Goal: Task Accomplishment & Management: Manage account settings

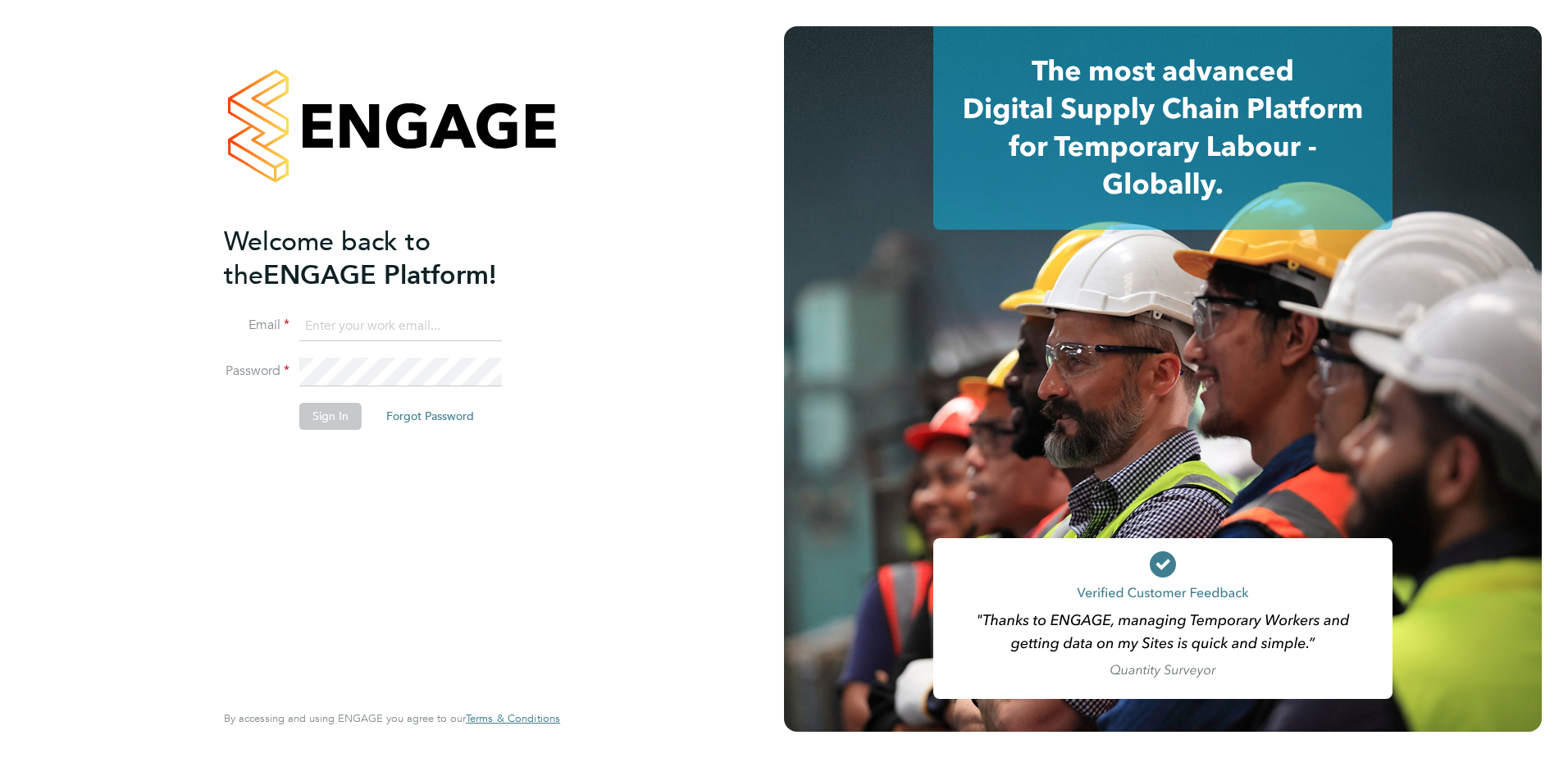
type input "[PERSON_NAME][EMAIL_ADDRESS][DOMAIN_NAME]"
click at [304, 403] on button "Sign In" at bounding box center [330, 415] width 63 height 26
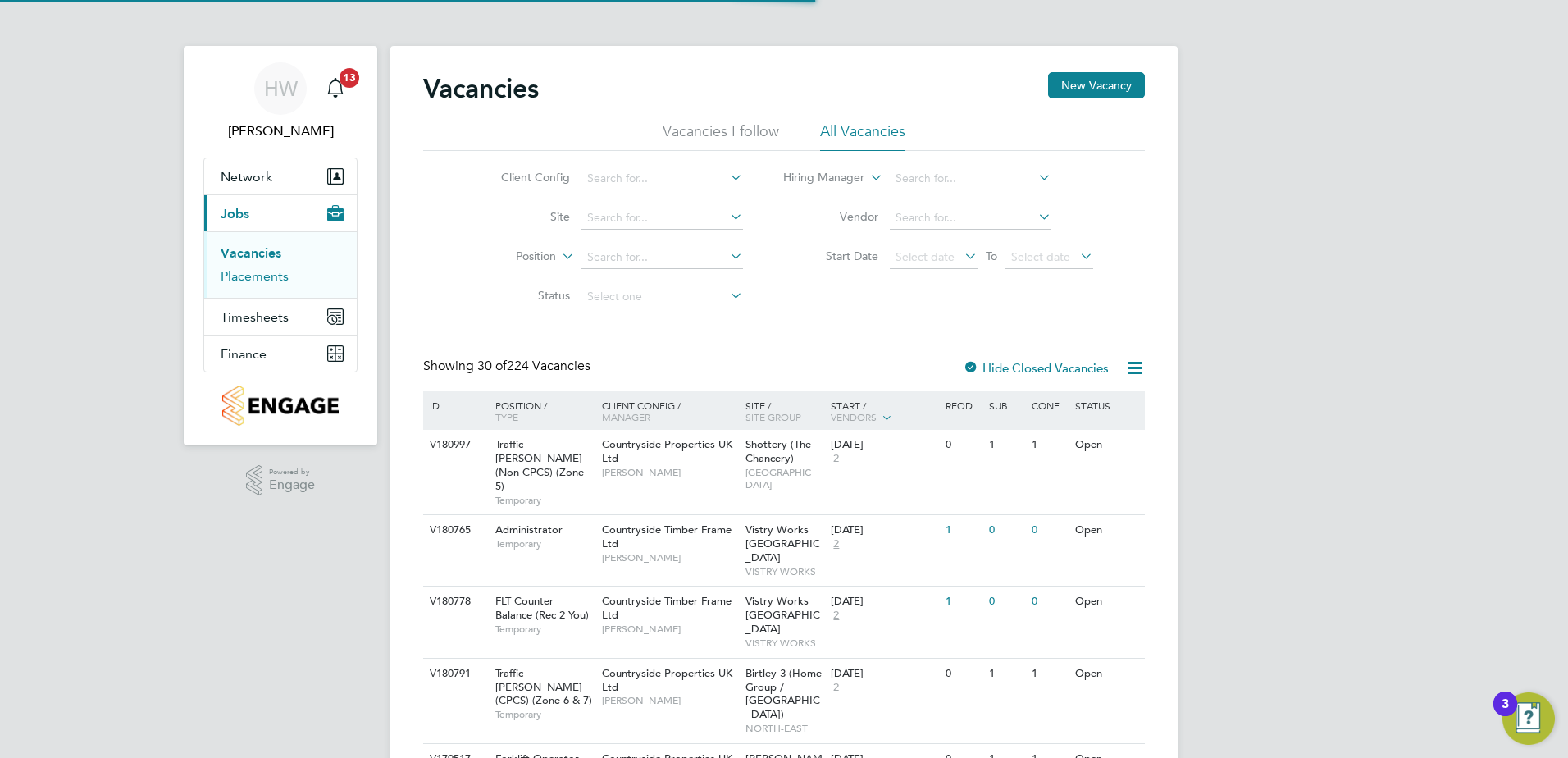
click at [260, 277] on link "Placements" at bounding box center [254, 276] width 68 height 16
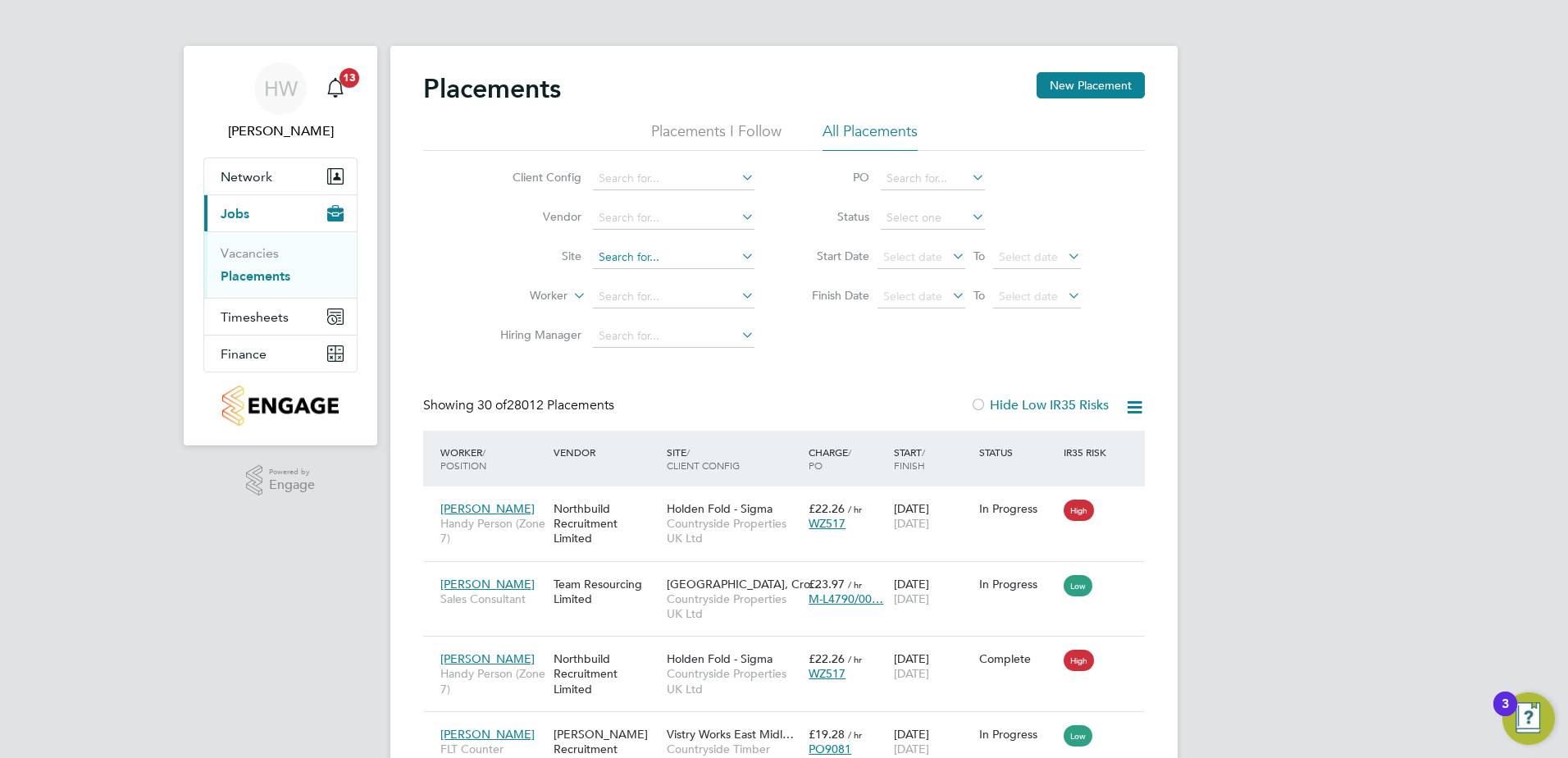
click at [661, 251] on input at bounding box center [674, 257] width 162 height 23
click at [667, 270] on li "Emmer Green Drive (Reading Golf Club)" at bounding box center [731, 280] width 278 height 22
type input "Emmer Green Drive (Reading Golf Club)"
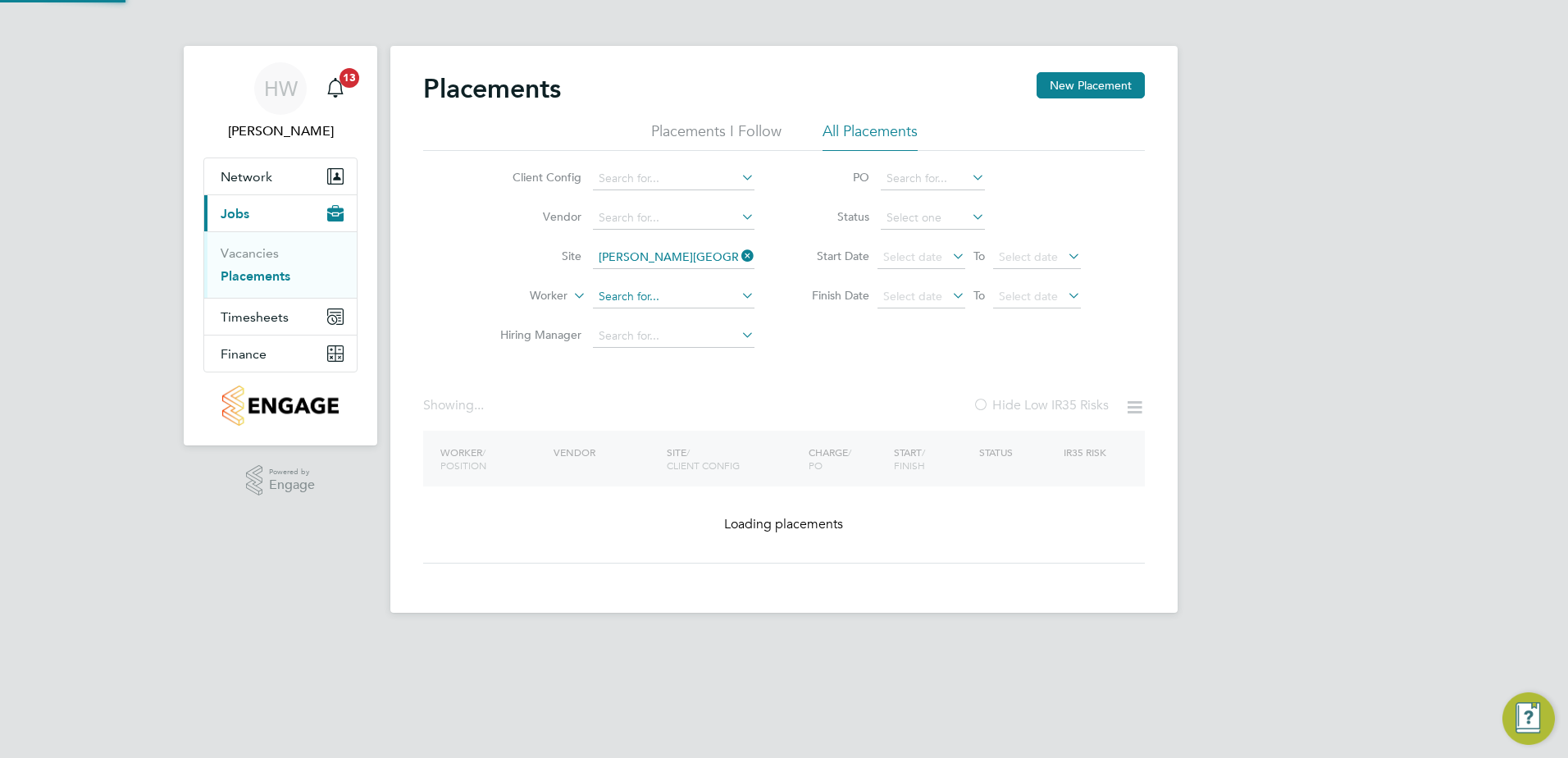
click at [654, 289] on input at bounding box center [674, 297] width 162 height 23
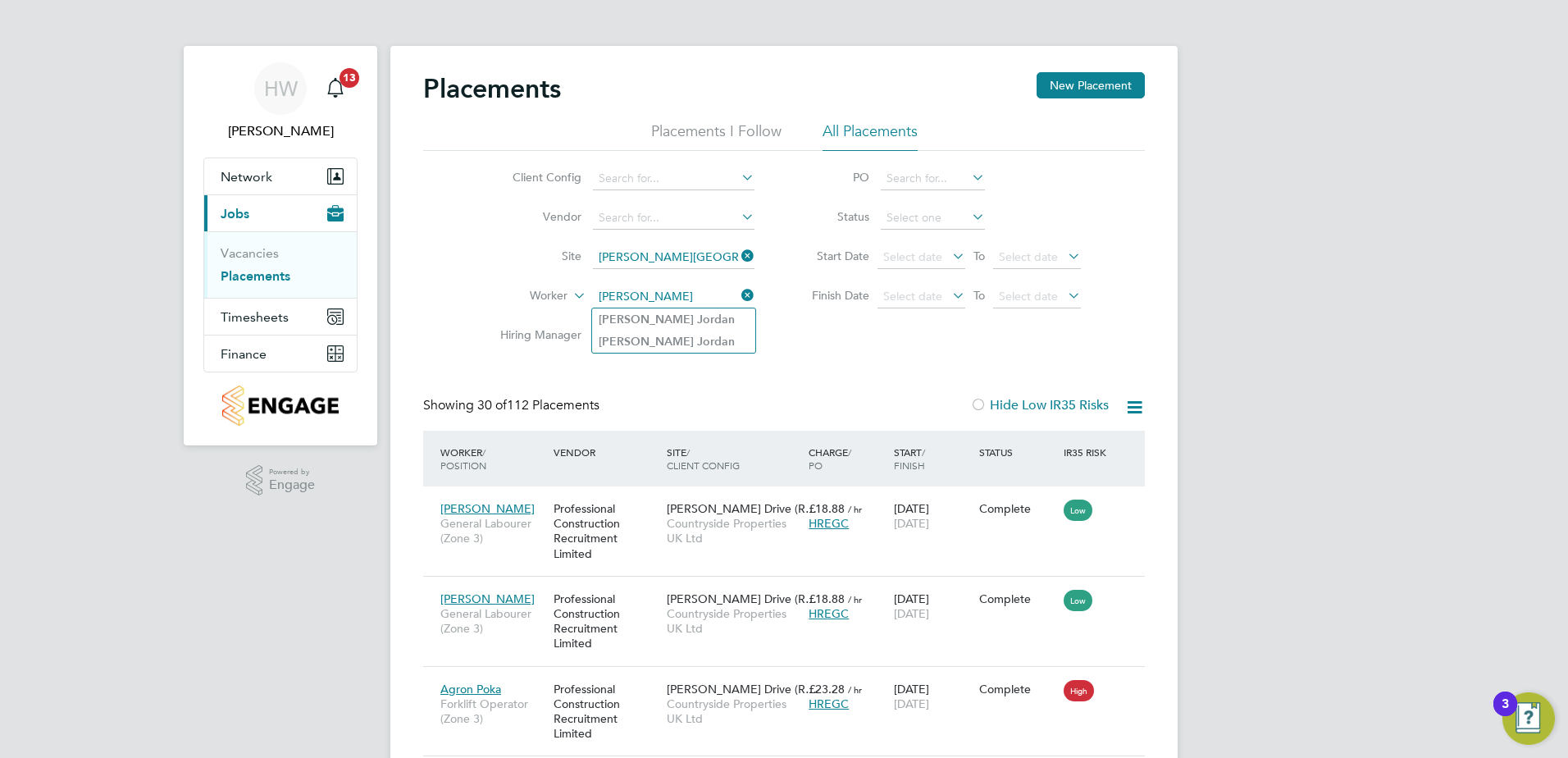
click at [674, 317] on li "Terry Jordan" at bounding box center [674, 320] width 163 height 22
type input "Terry Jordan"
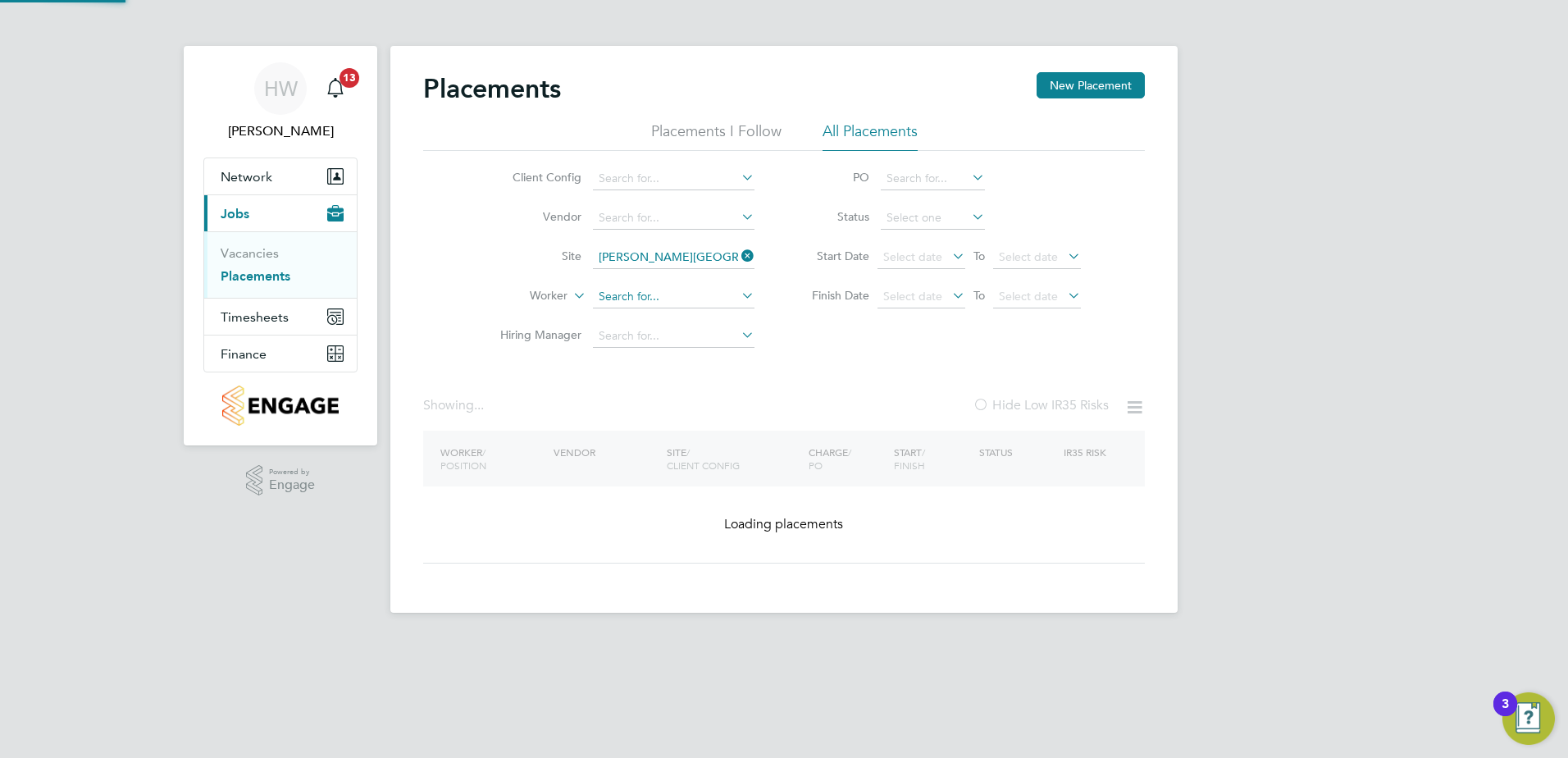
click at [699, 291] on input at bounding box center [674, 297] width 162 height 23
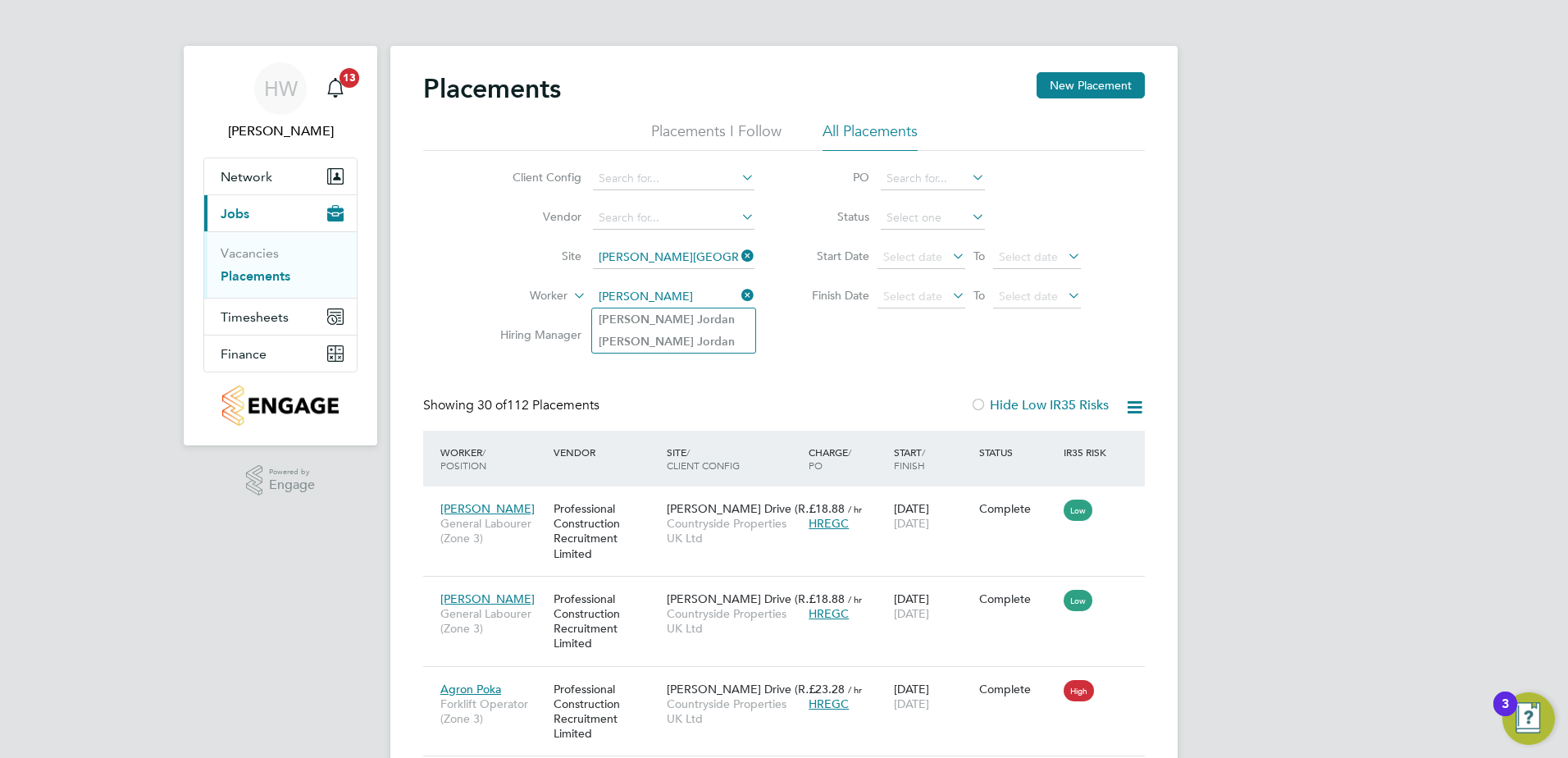
click at [683, 348] on li "Terry Jordan" at bounding box center [674, 342] width 163 height 22
type input "Terry Jordan"
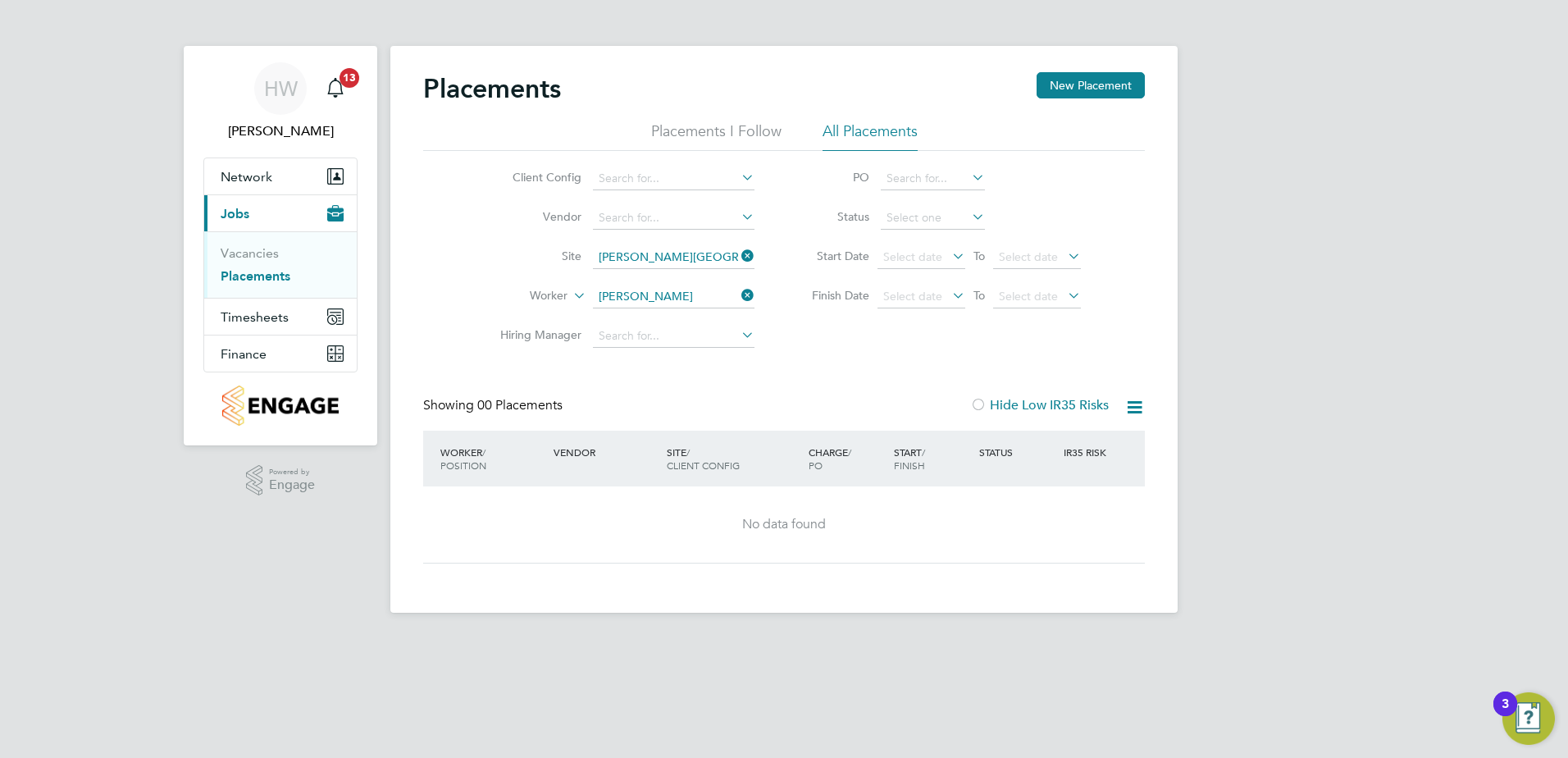
click at [738, 255] on icon at bounding box center [738, 255] width 0 height 23
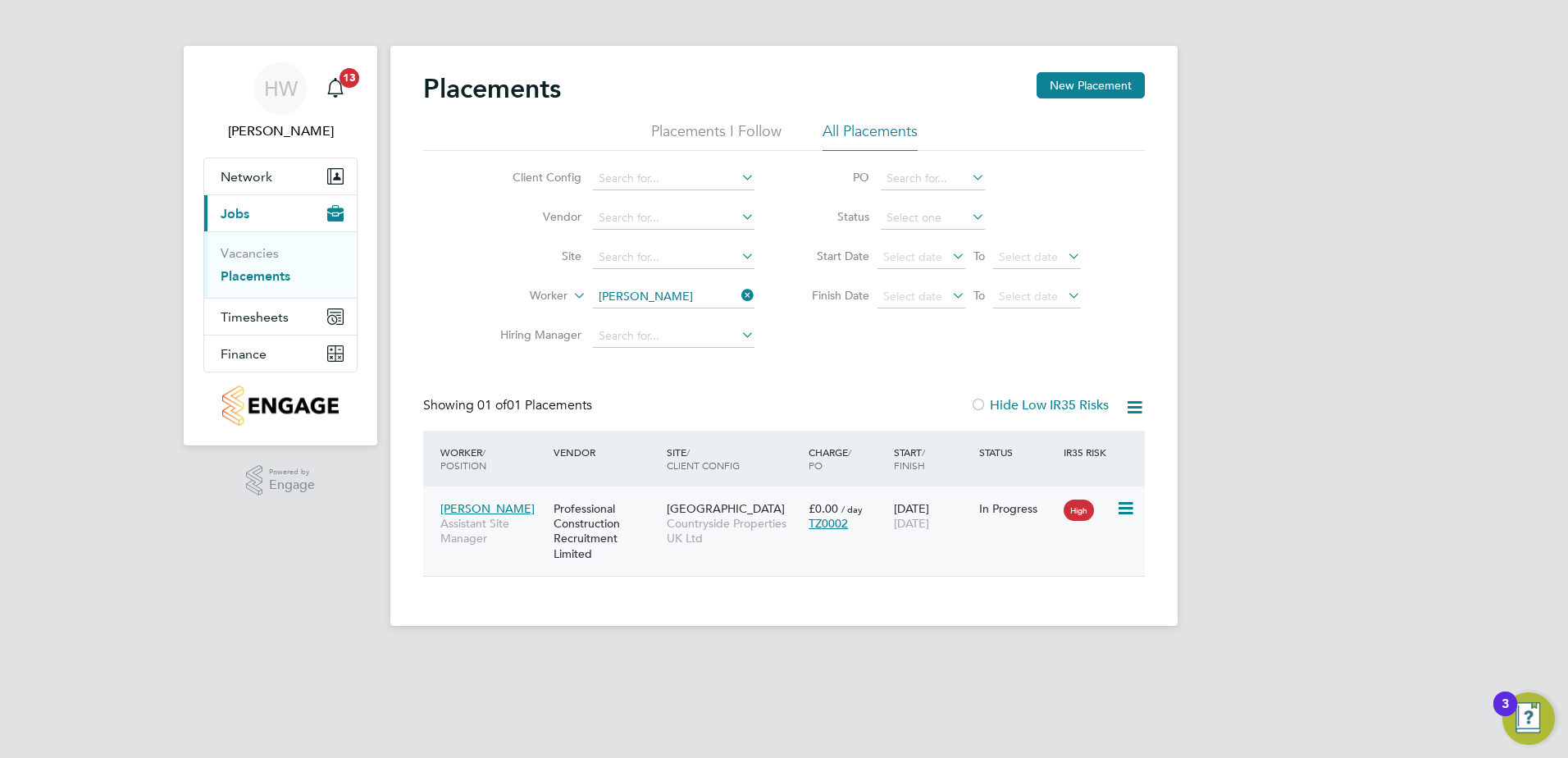
click at [668, 514] on span "Hogwood Park" at bounding box center [726, 509] width 118 height 15
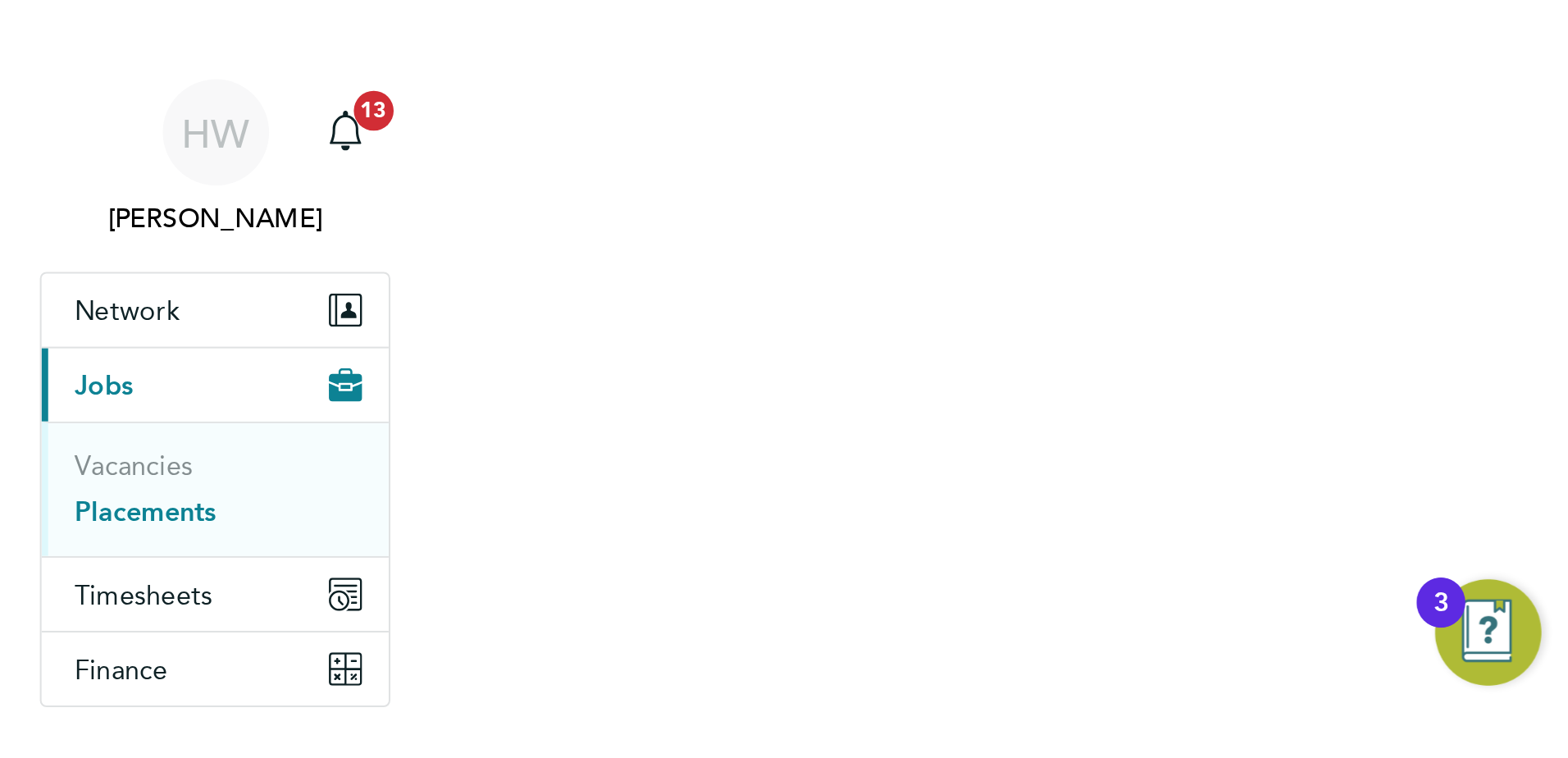
scroll to position [16, 77]
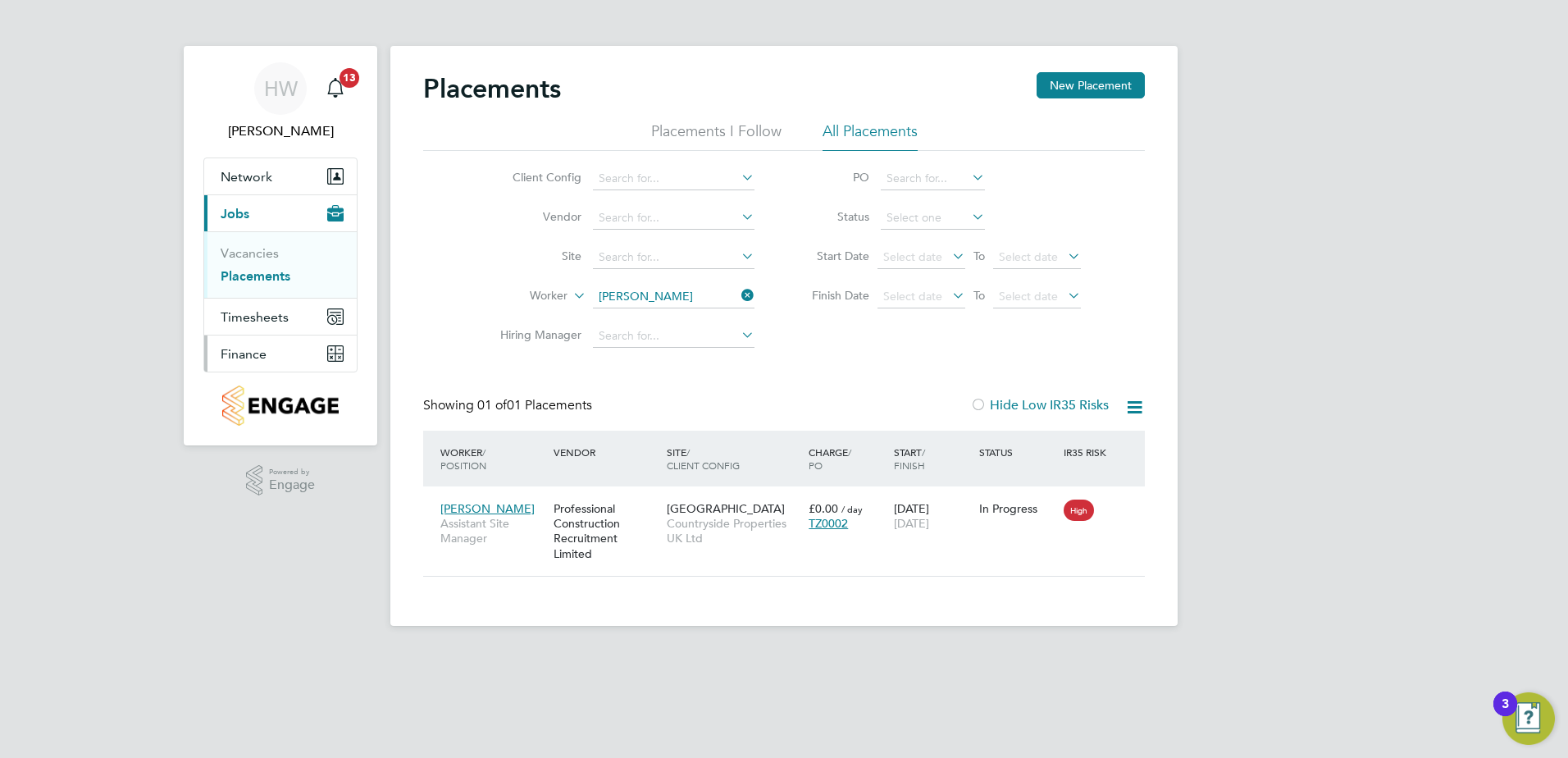
click at [257, 355] on span "Finance" at bounding box center [243, 354] width 46 height 16
click at [263, 333] on link "Invoices & Credit Notes" at bounding box center [272, 335] width 103 height 32
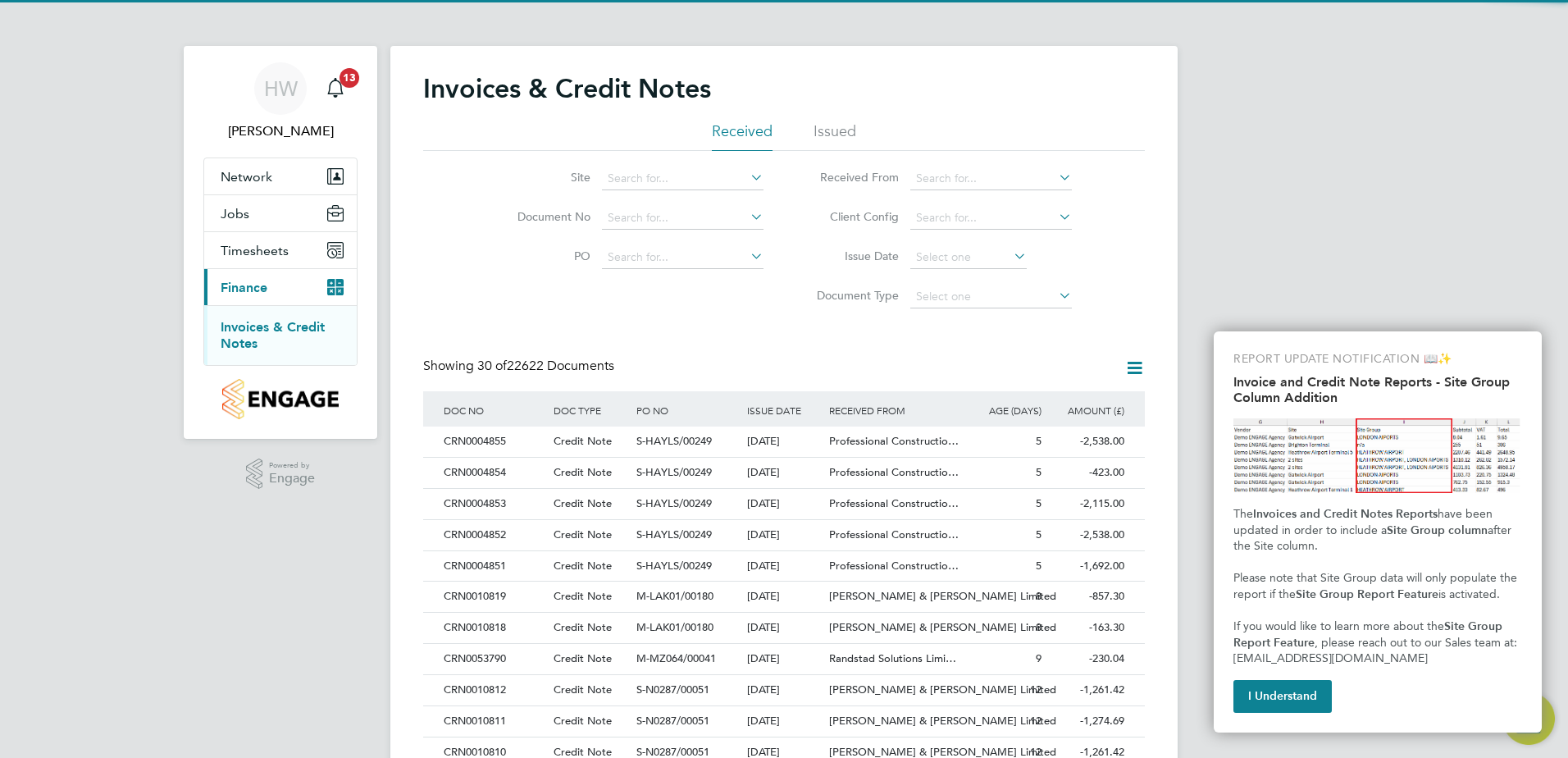
scroll to position [31, 111]
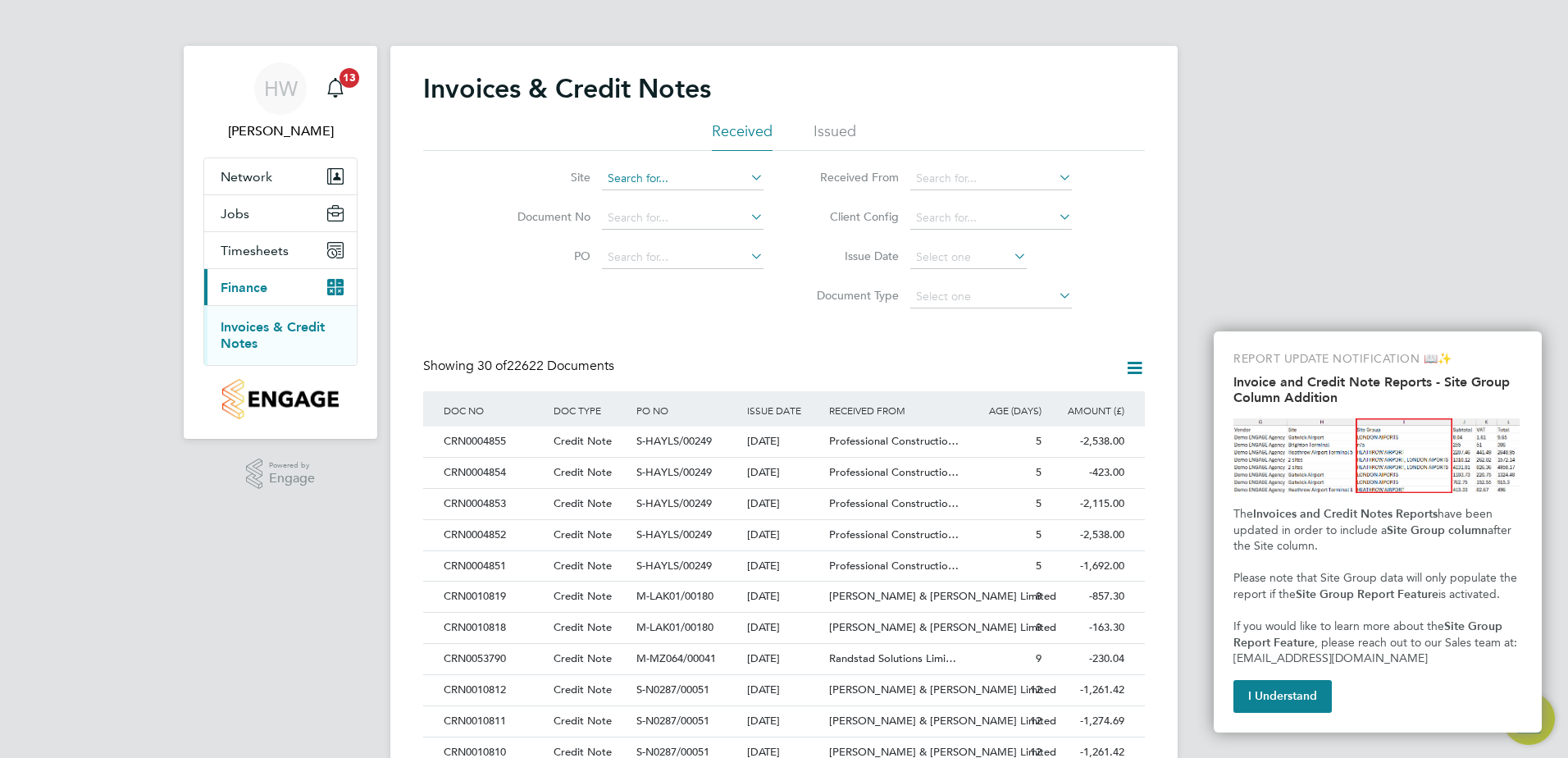
click at [680, 189] on input at bounding box center [682, 179] width 162 height 23
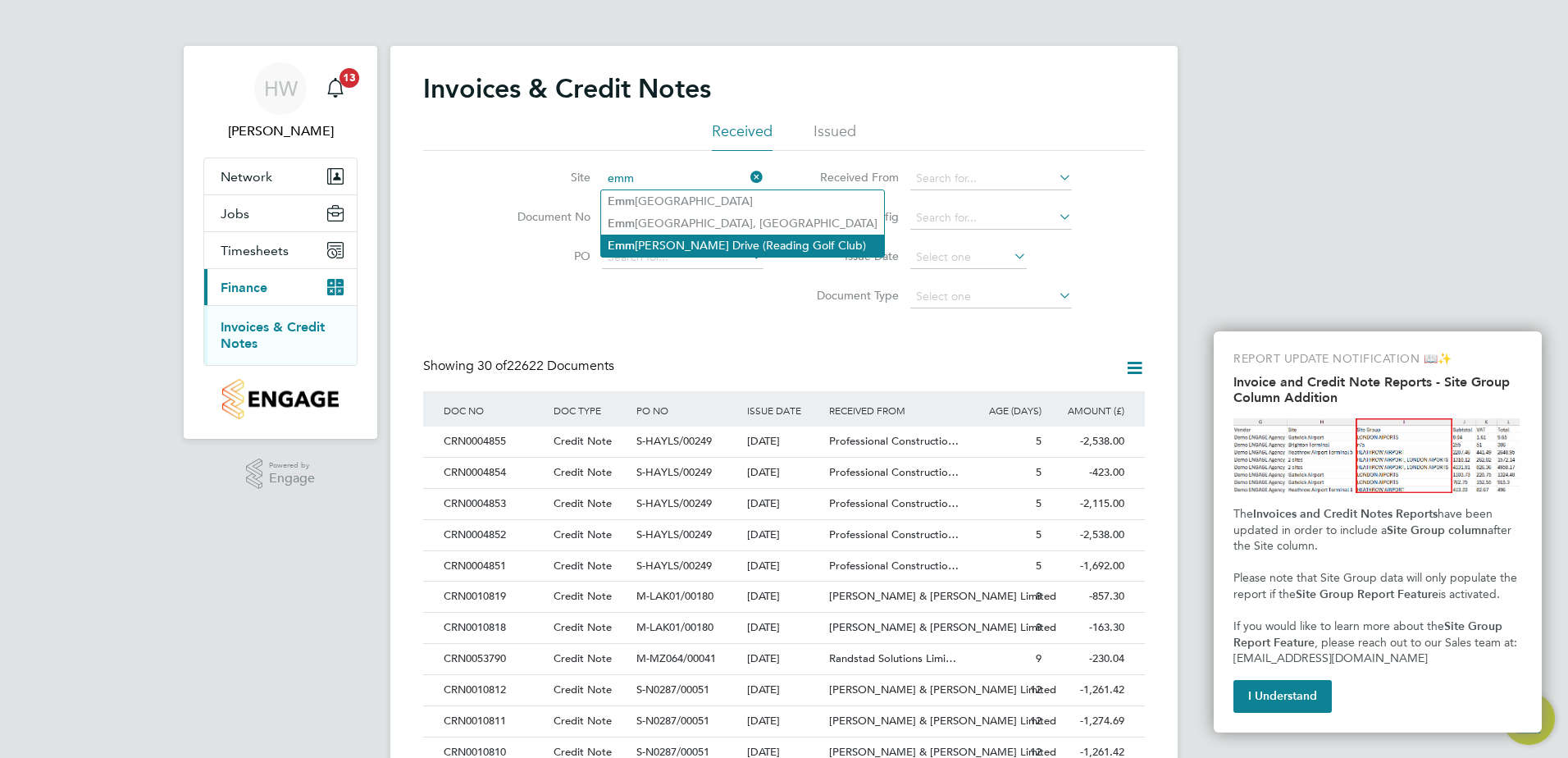
click at [685, 236] on li "Emm er Green Drive (Reading Golf Club)" at bounding box center [742, 246] width 283 height 22
type input "Emmer Green Drive (Reading Golf Club)"
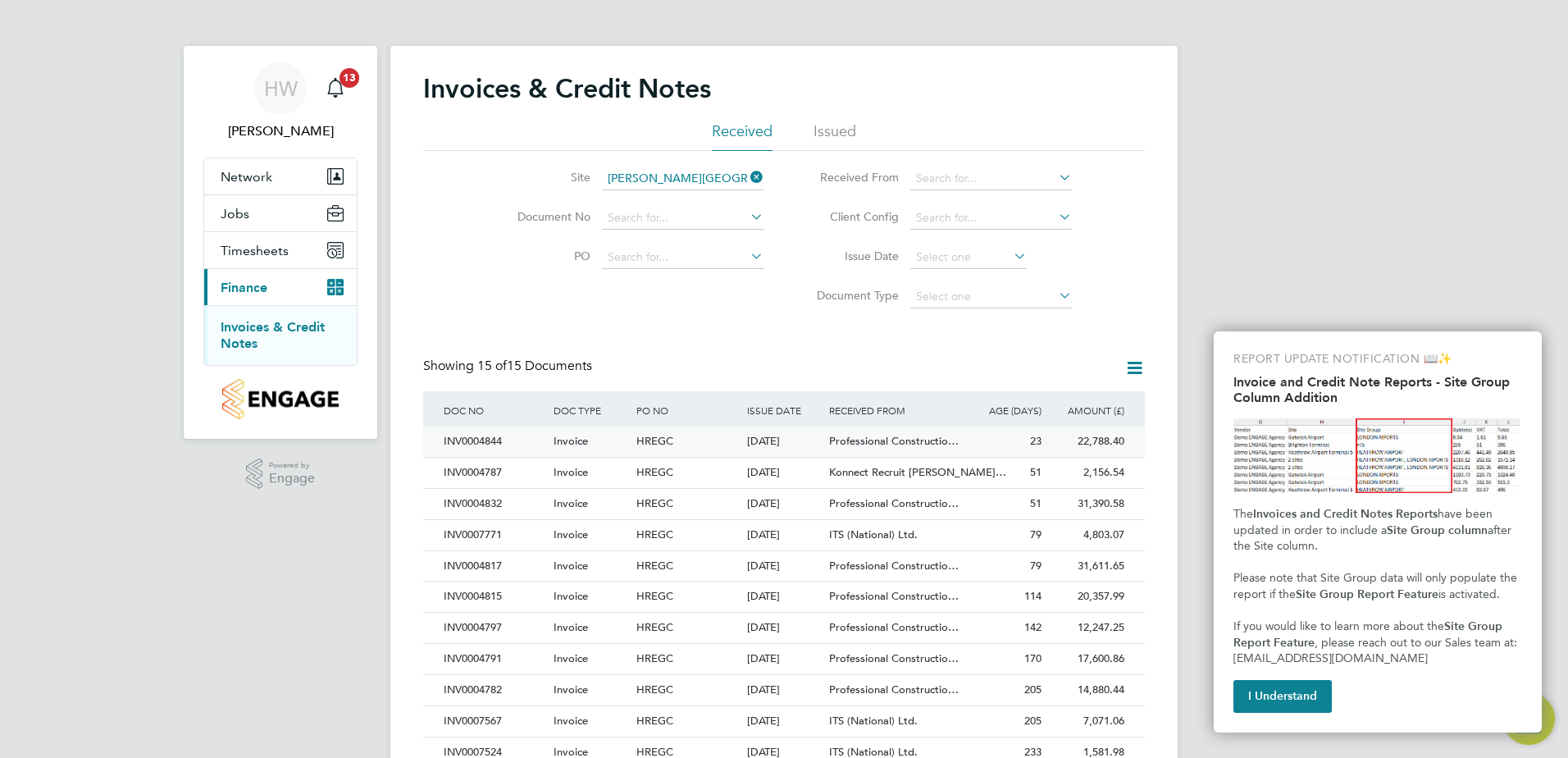
click at [738, 437] on div "HREGC" at bounding box center [687, 442] width 109 height 30
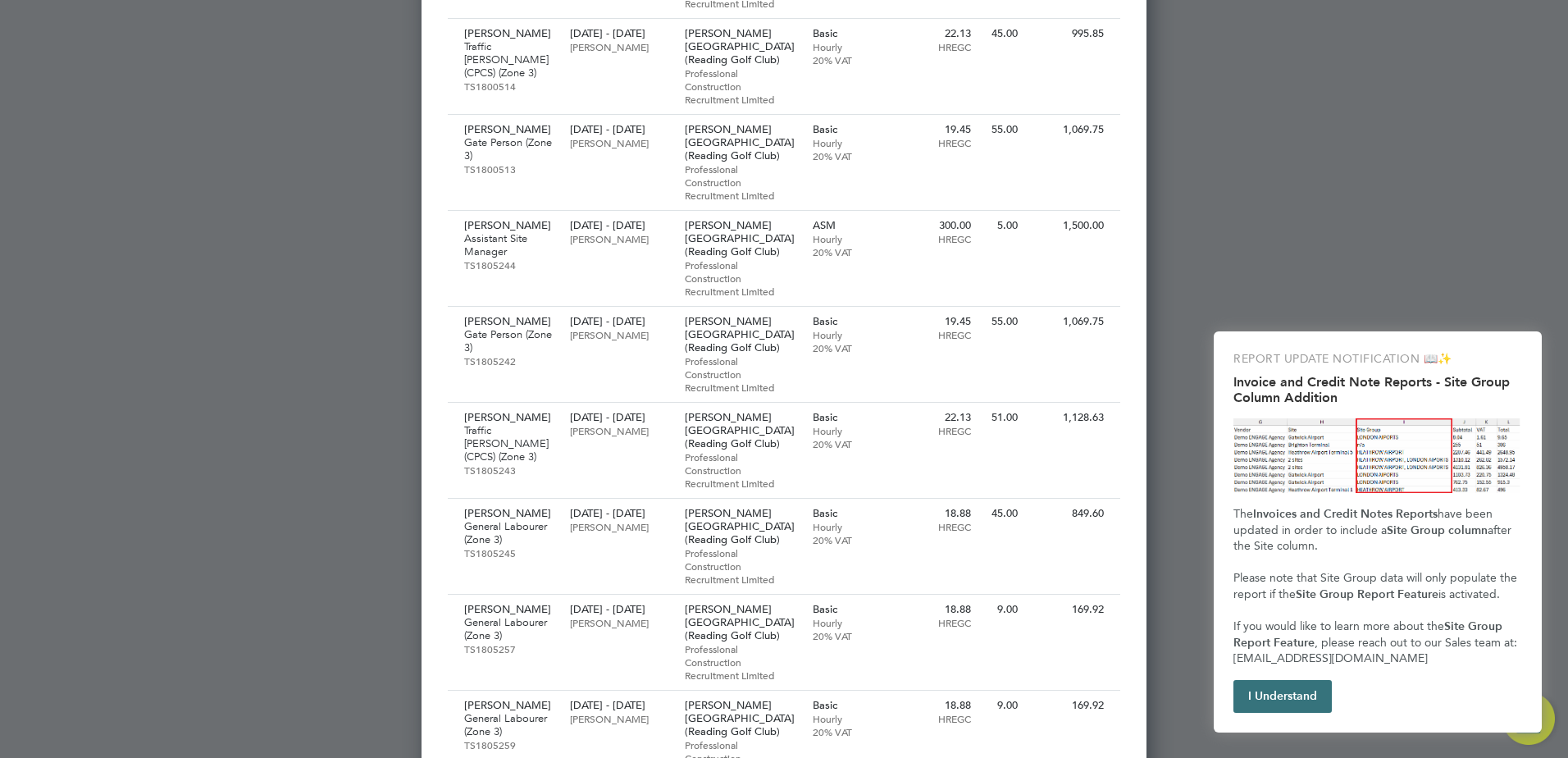
click at [1301, 699] on button "I Understand" at bounding box center [1282, 696] width 98 height 33
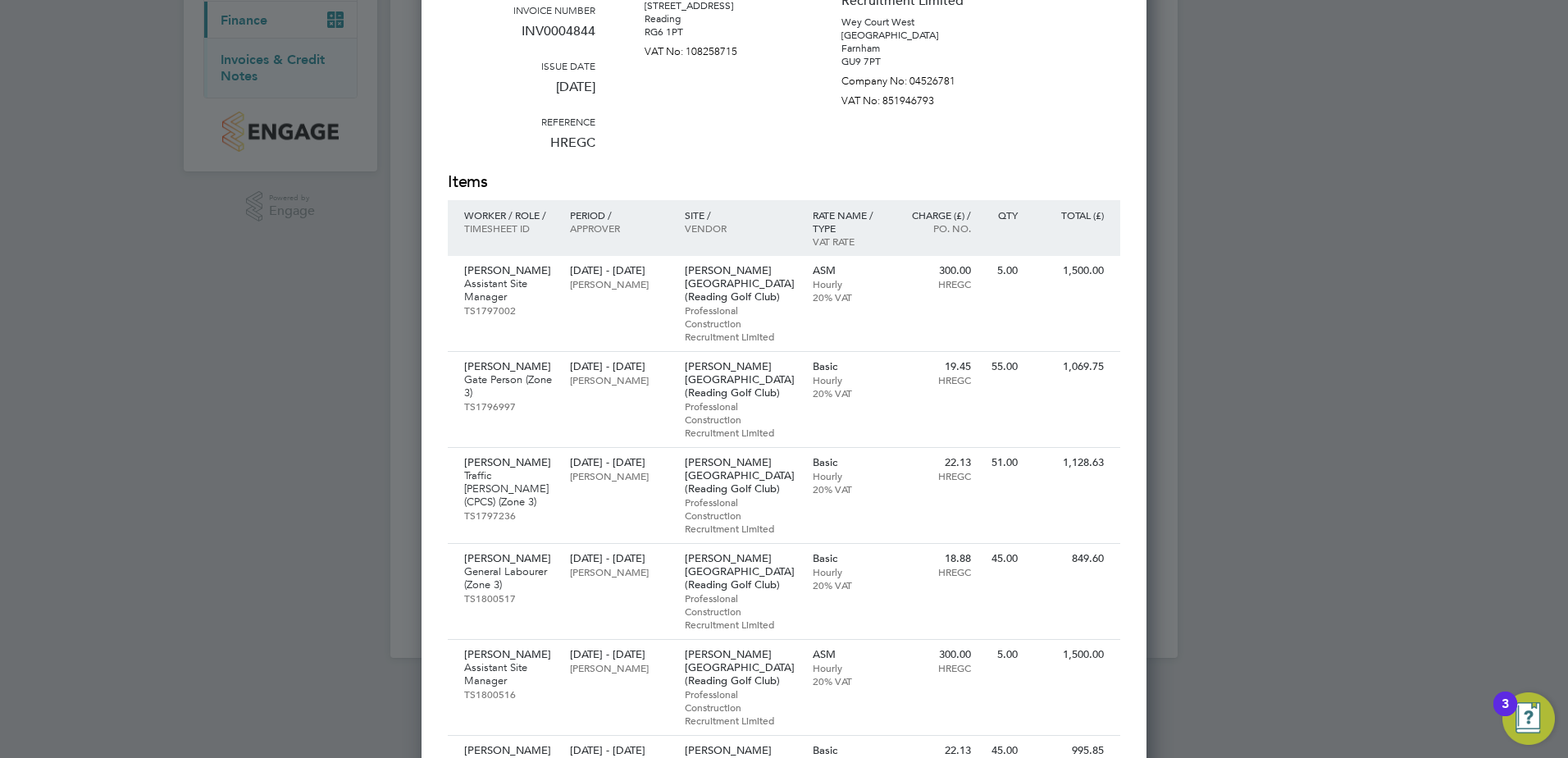
scroll to position [57, 0]
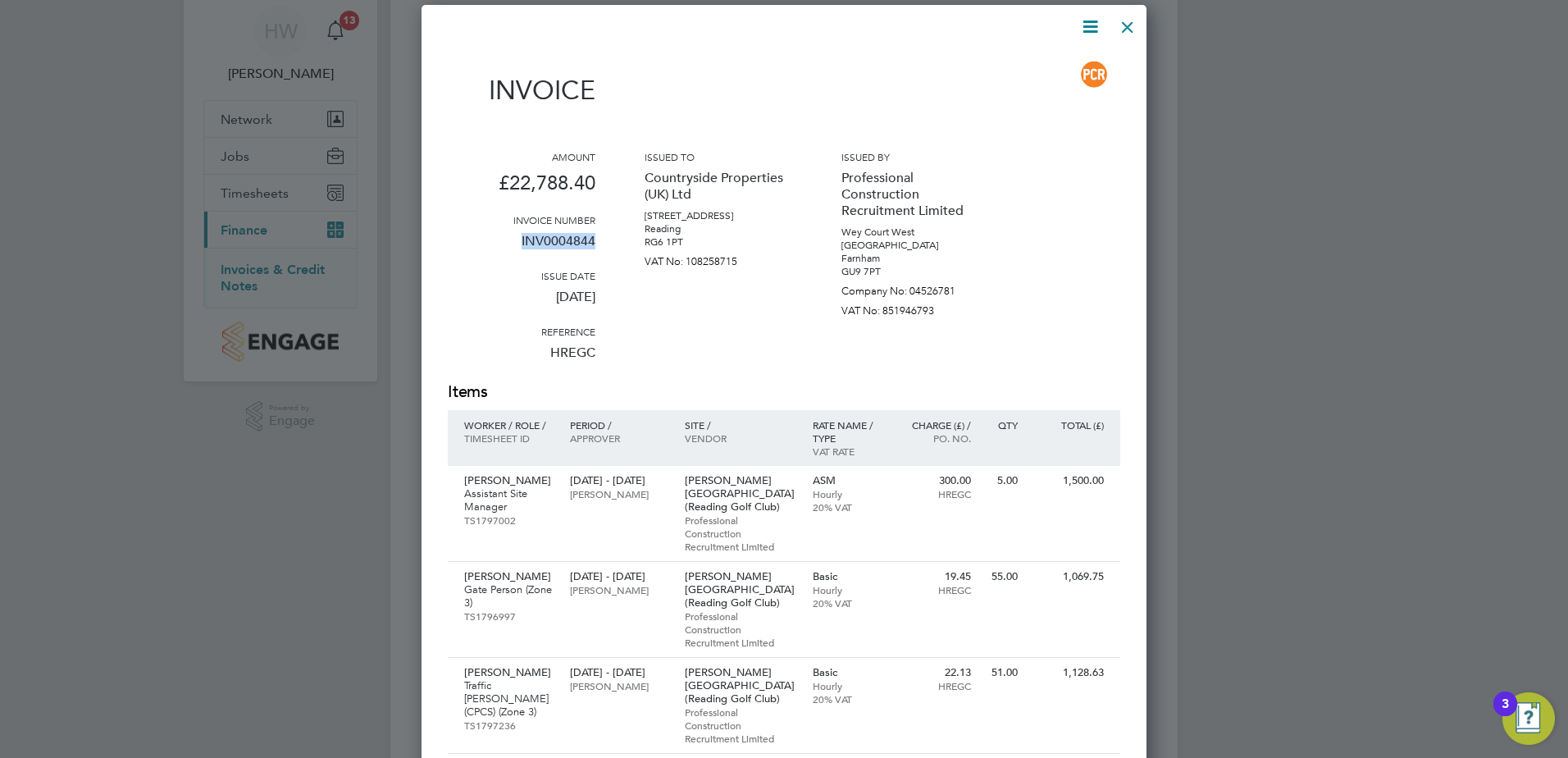
drag, startPoint x: 592, startPoint y: 236, endPoint x: 516, endPoint y: 235, distance: 76.0
click at [516, 235] on p "INV0004844" at bounding box center [522, 248] width 148 height 43
copy p "INV0004844"
click at [1093, 31] on icon at bounding box center [1090, 27] width 21 height 21
click at [1038, 66] on li "Download Invoice" at bounding box center [1040, 66] width 113 height 23
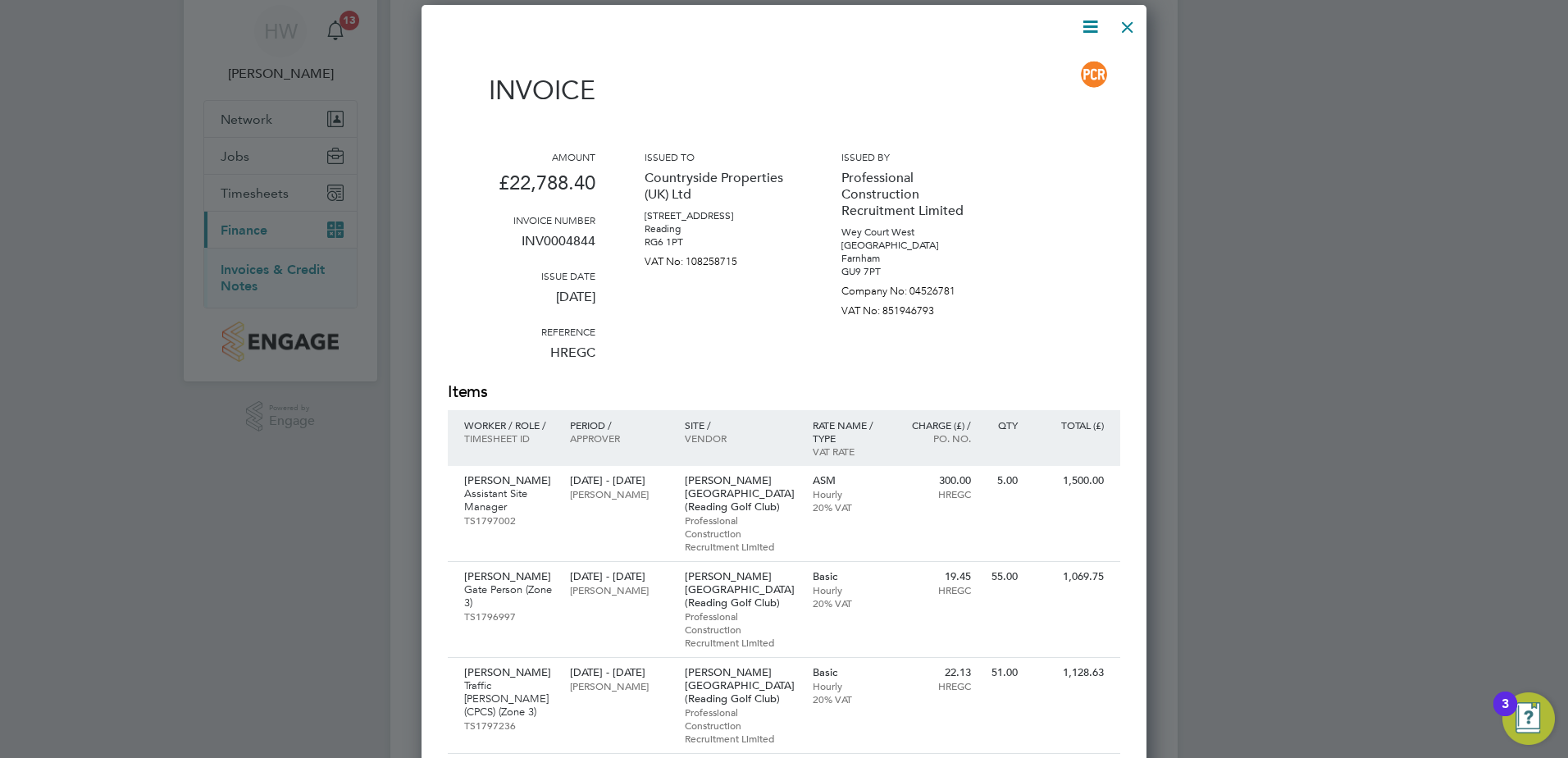
click at [1313, 337] on div at bounding box center [784, 379] width 1568 height 758
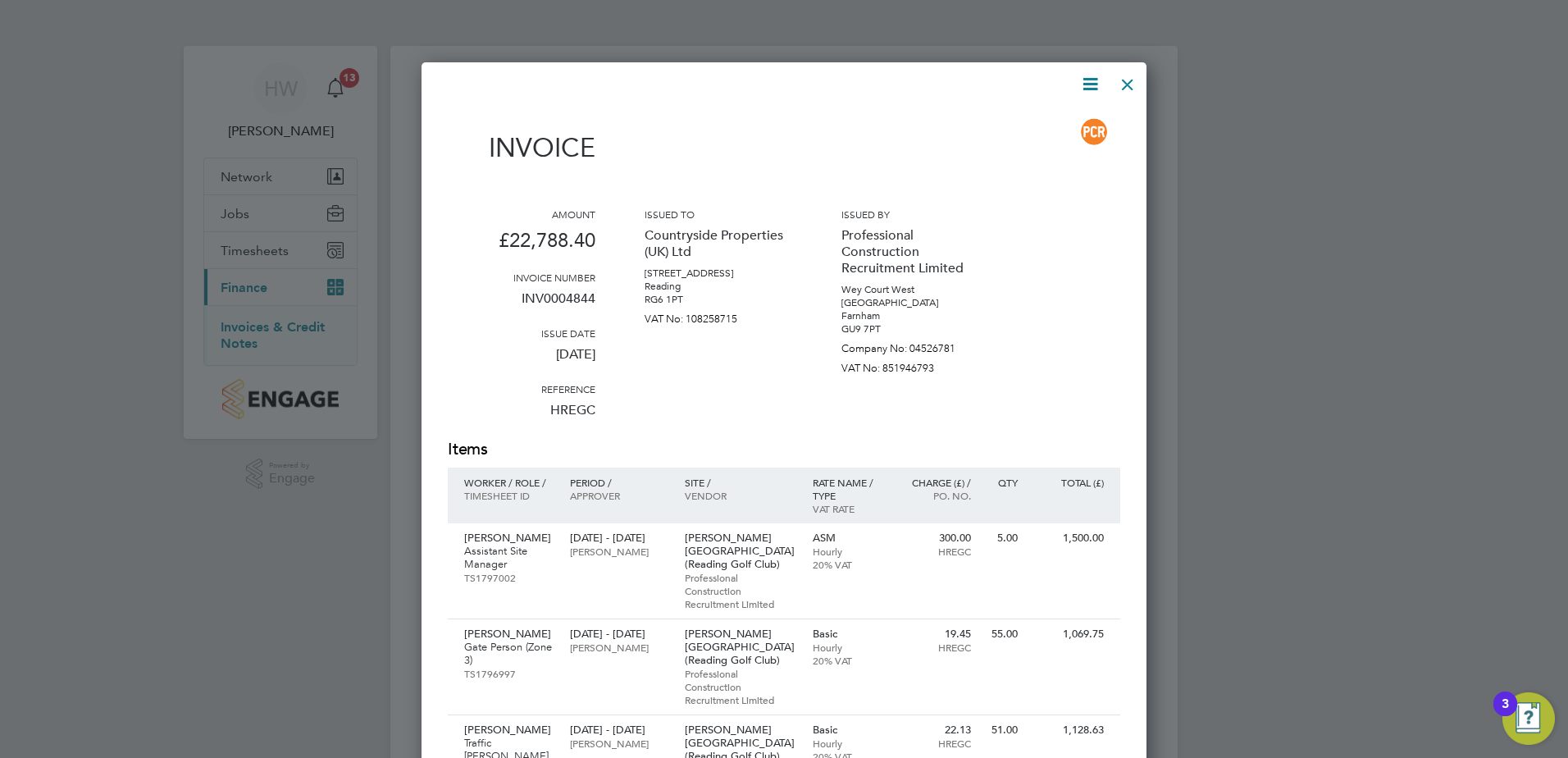
click at [1097, 80] on icon at bounding box center [1090, 84] width 21 height 21
drag, startPoint x: 1063, startPoint y: 255, endPoint x: 1076, endPoint y: 229, distance: 29.1
click at [1063, 255] on div "Amount £22,788.40 Invoice number INV0004844 Issue date 01 Sep 2025 Reference HR…" at bounding box center [784, 323] width 673 height 230
click at [1137, 91] on div at bounding box center [1127, 80] width 30 height 30
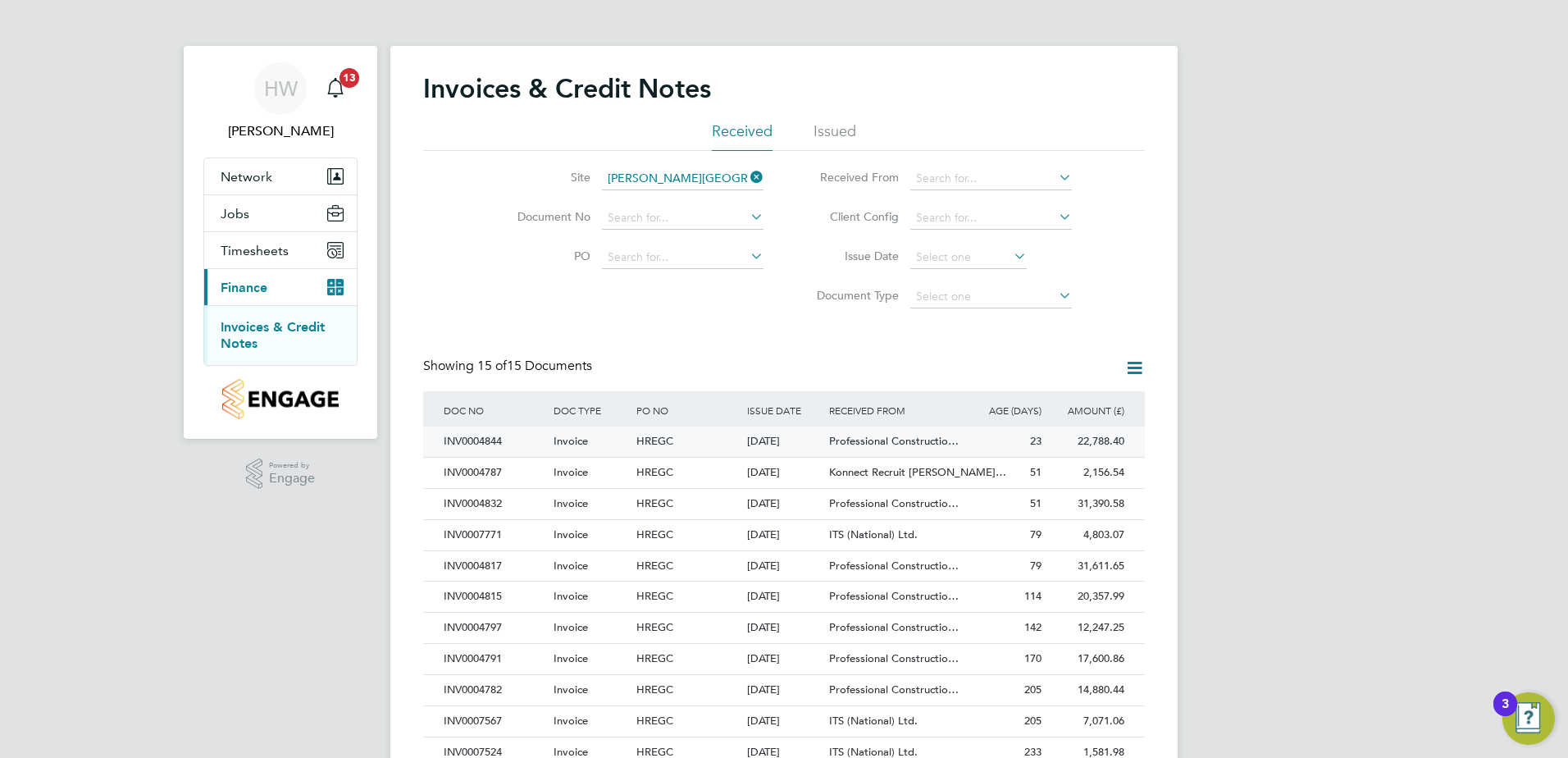
click at [856, 440] on span "Professional Constructio…" at bounding box center [893, 441] width 129 height 14
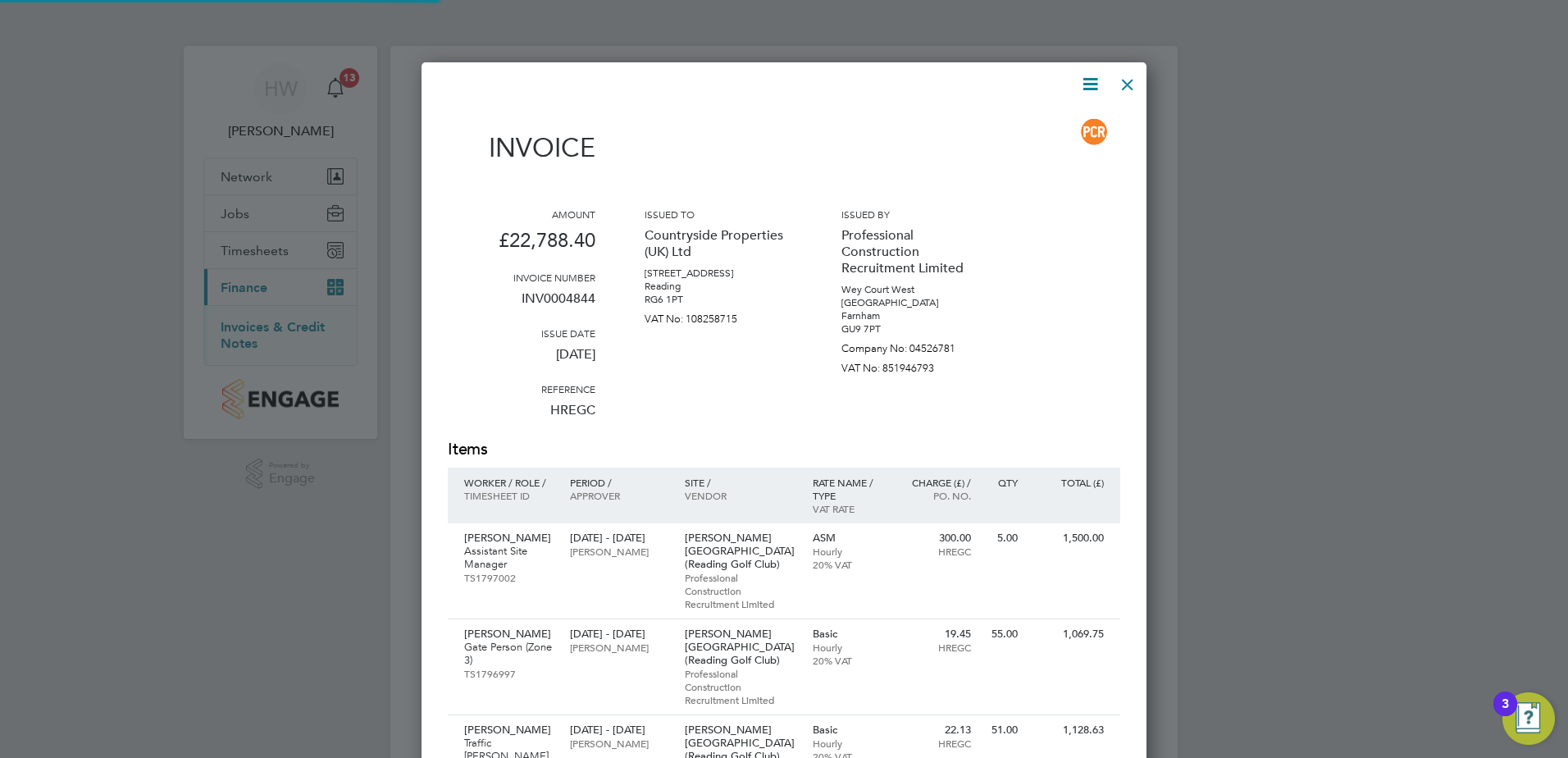
scroll to position [2723, 726]
click at [1085, 89] on icon at bounding box center [1090, 84] width 21 height 21
click at [995, 293] on div "Amount £22,788.40 Invoice number INV0004844 Issue date 01 Sep 2025 Reference HR…" at bounding box center [784, 323] width 673 height 230
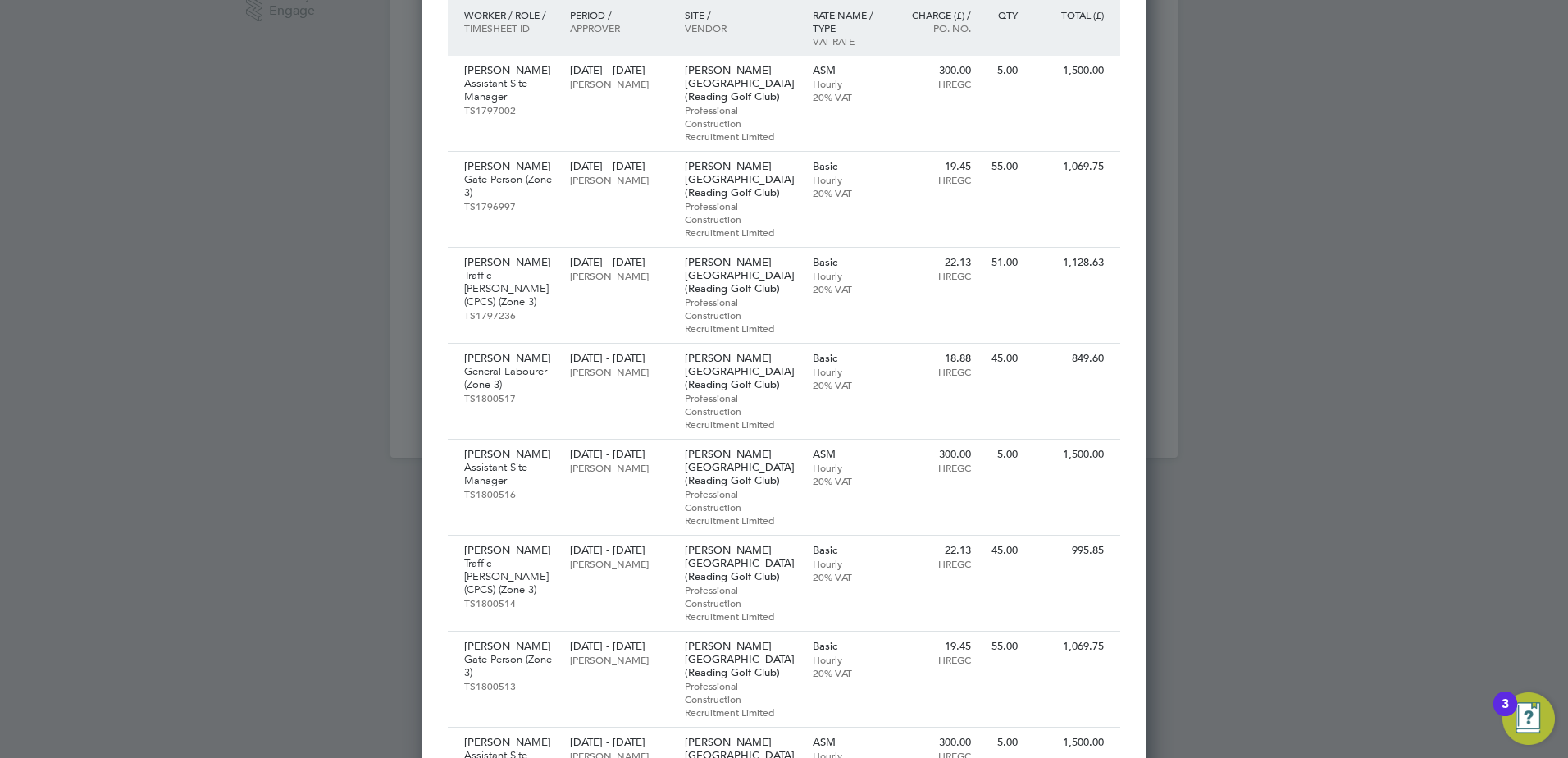
scroll to position [57, 0]
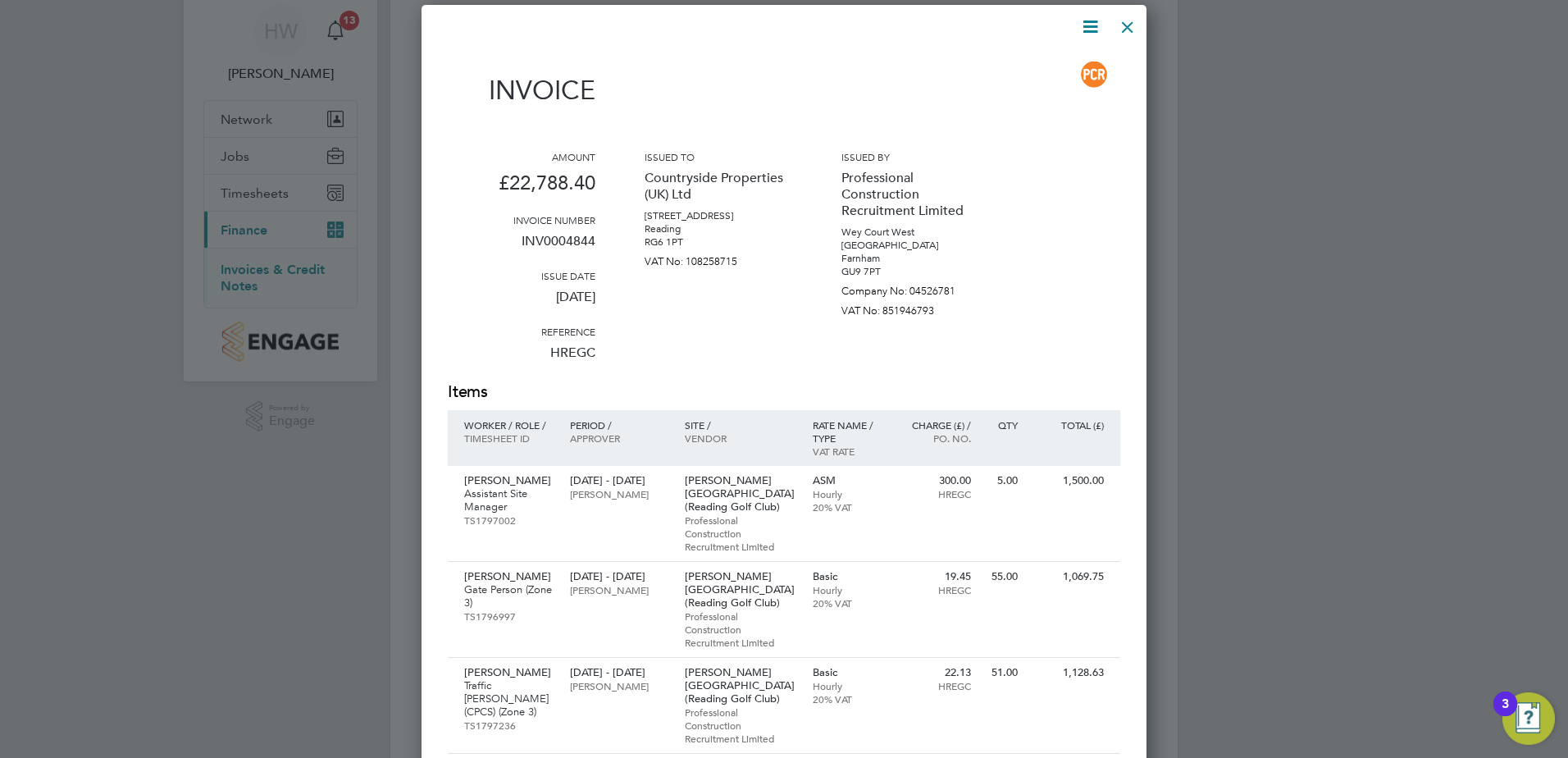
click at [1083, 35] on icon at bounding box center [1090, 27] width 21 height 21
click at [1064, 69] on li "Download Invoice" at bounding box center [1040, 66] width 113 height 23
click at [1135, 23] on div at bounding box center [1127, 23] width 30 height 30
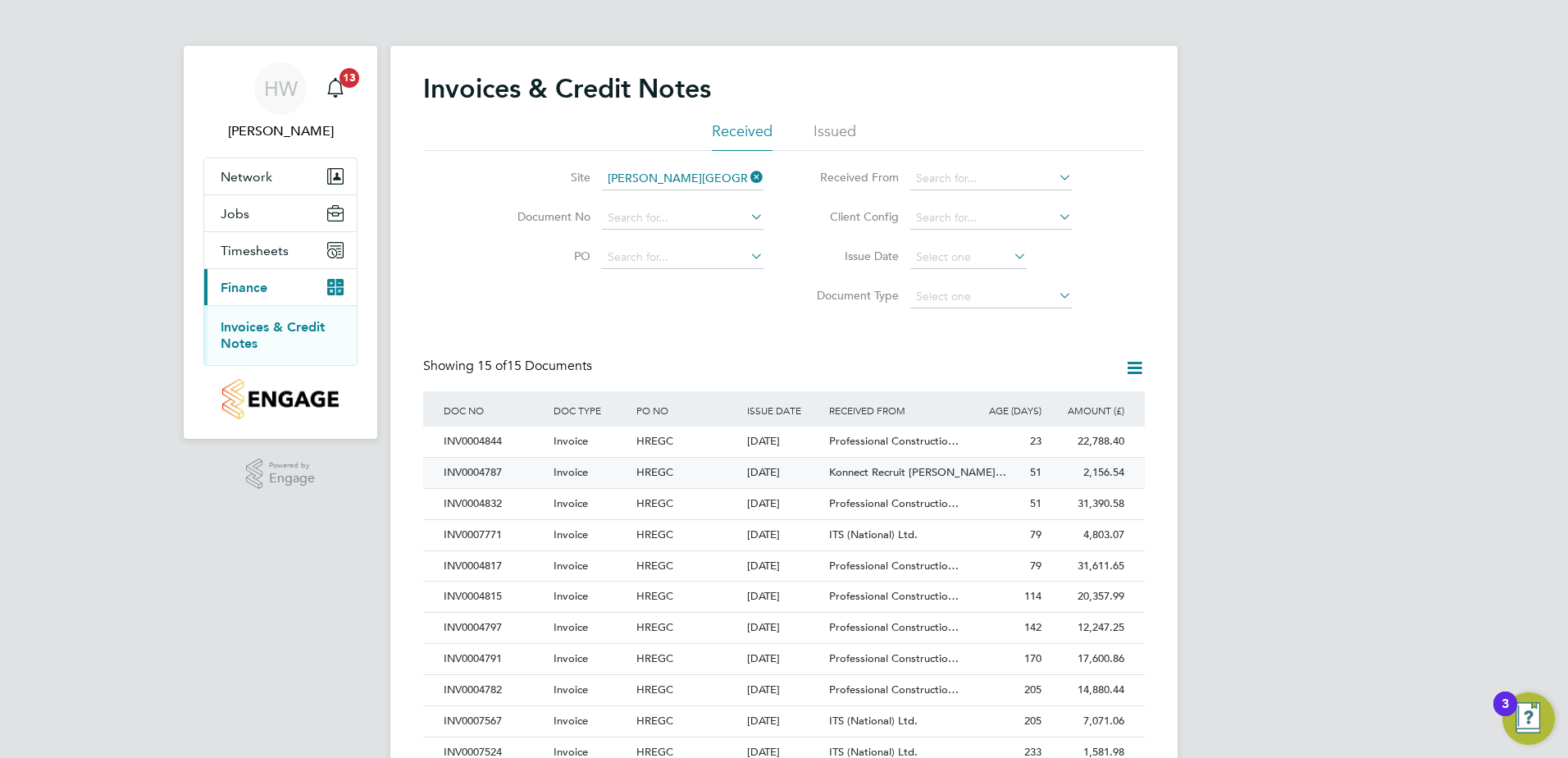
click at [737, 474] on div "HREGC" at bounding box center [687, 473] width 109 height 30
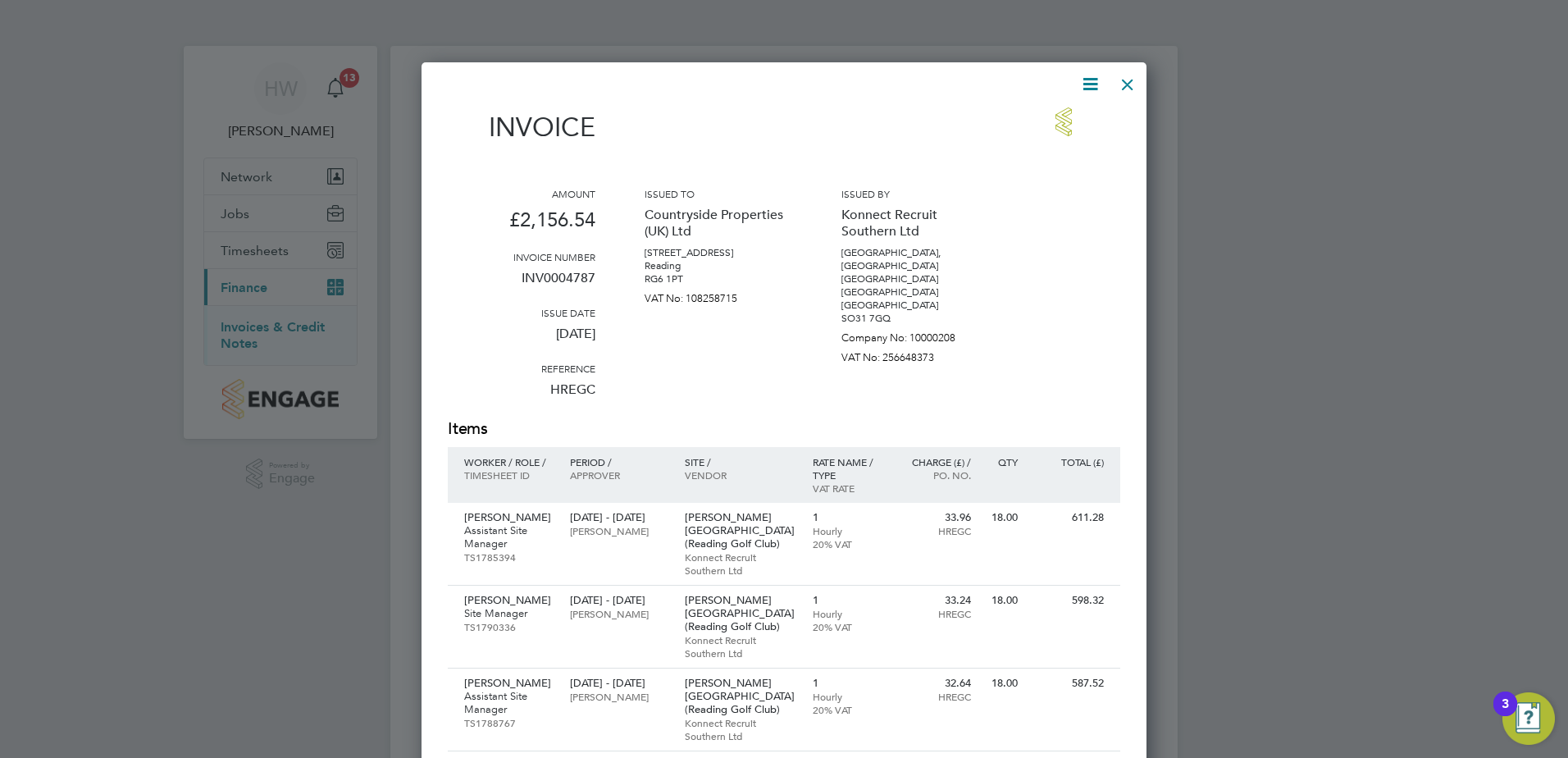
click at [1124, 86] on div at bounding box center [1127, 80] width 30 height 30
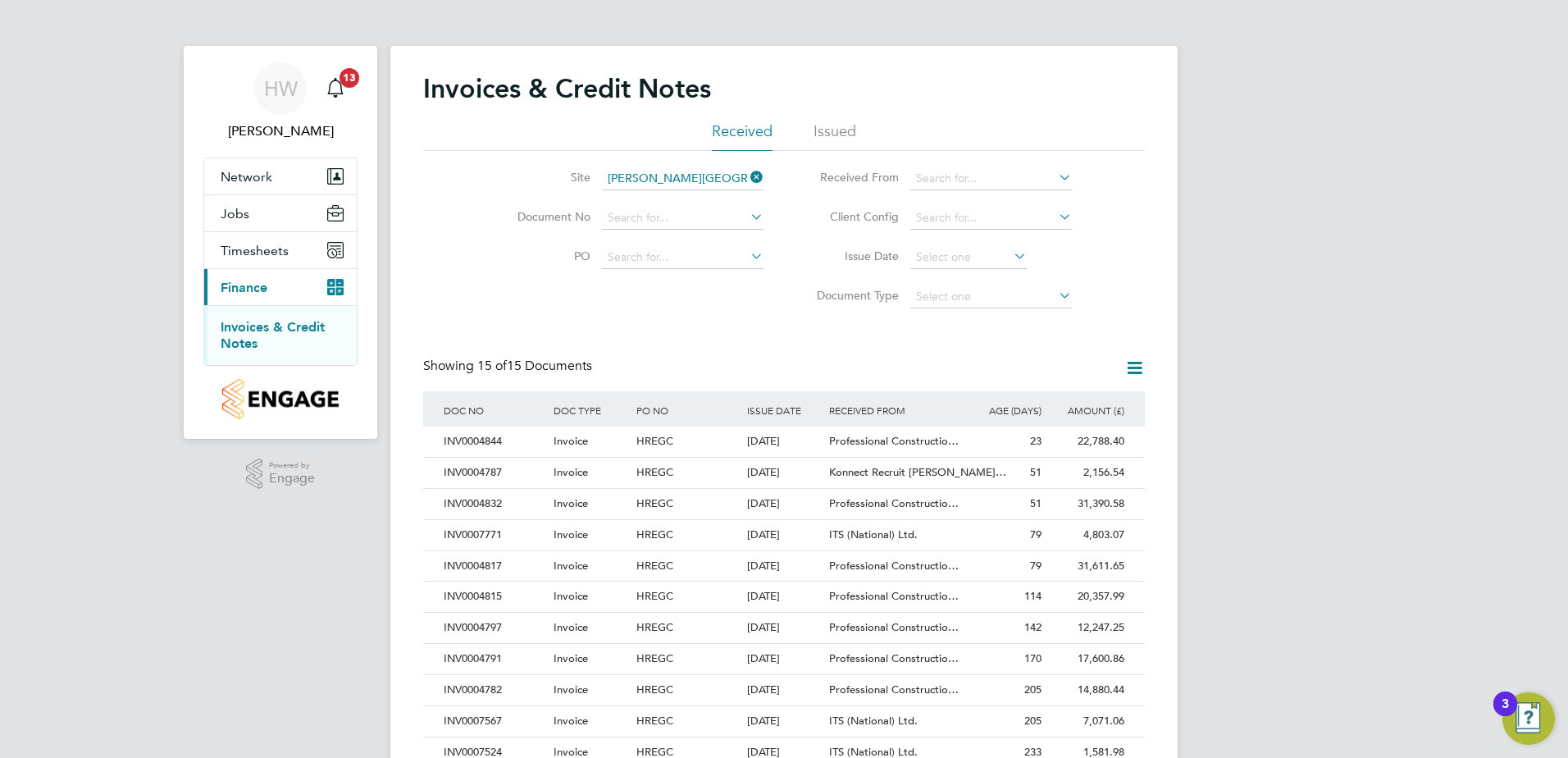
click at [747, 182] on icon at bounding box center [747, 177] width 0 height 23
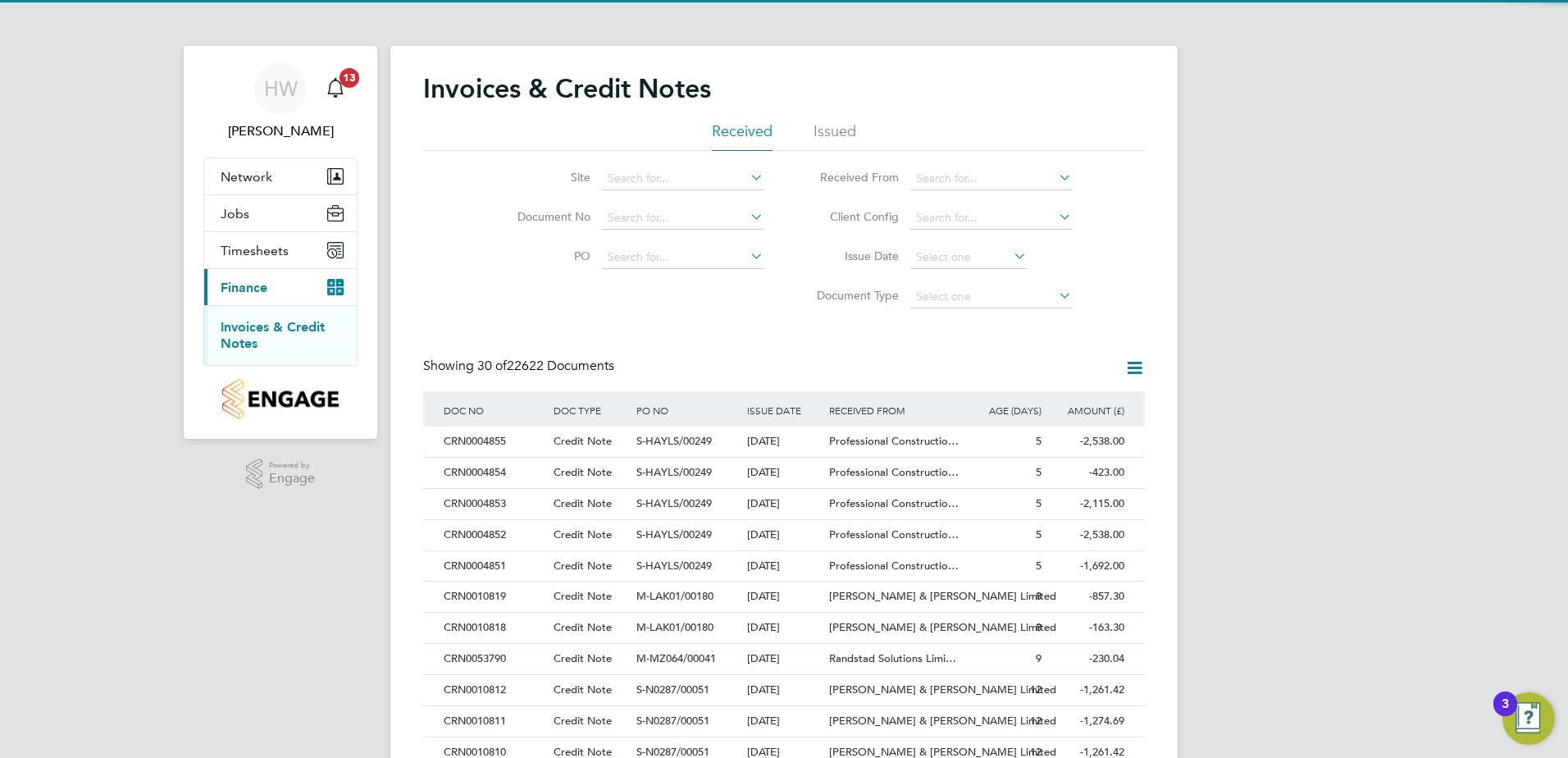
scroll to position [31, 111]
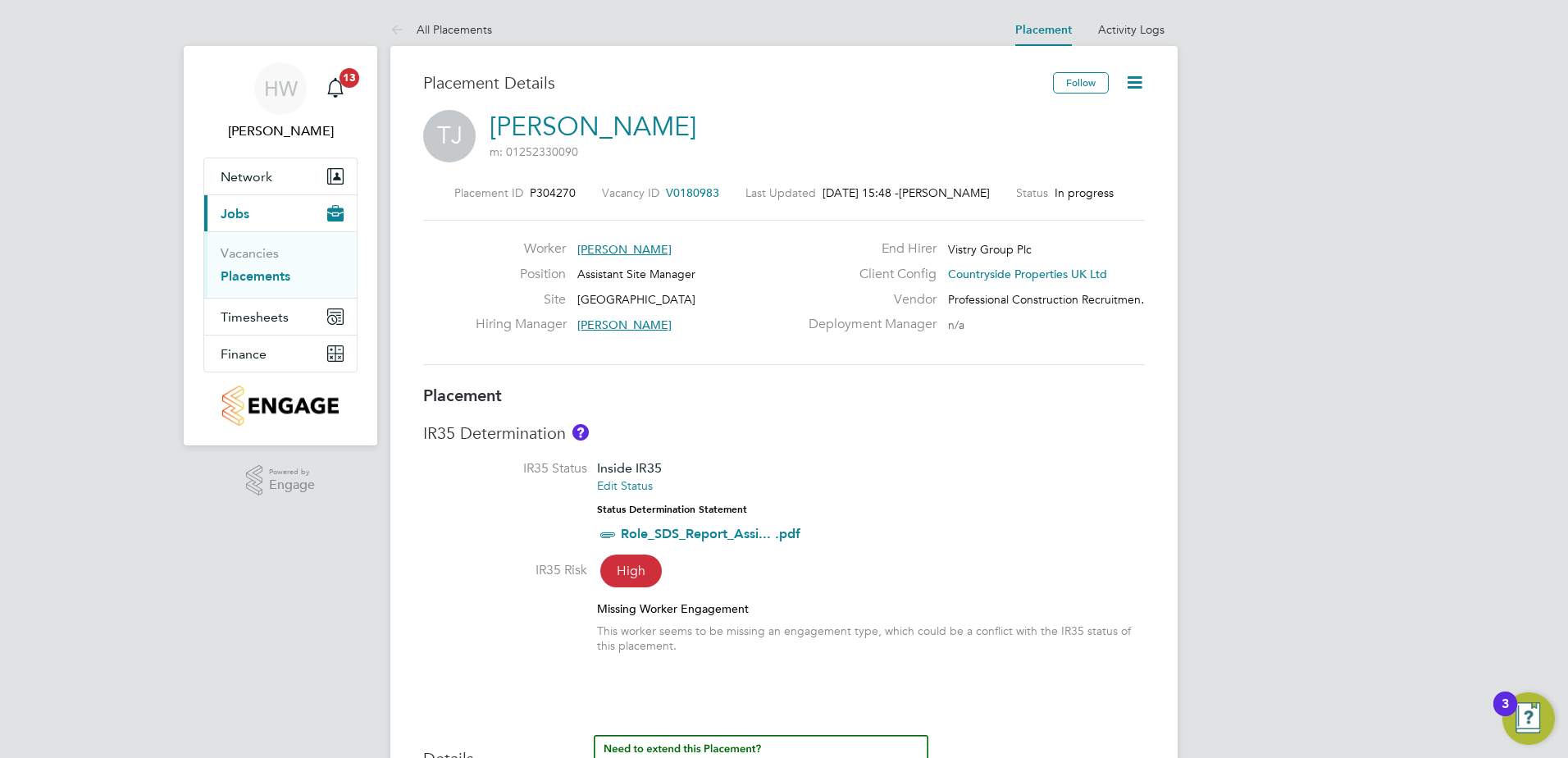
click at [1145, 83] on icon at bounding box center [1135, 82] width 21 height 21
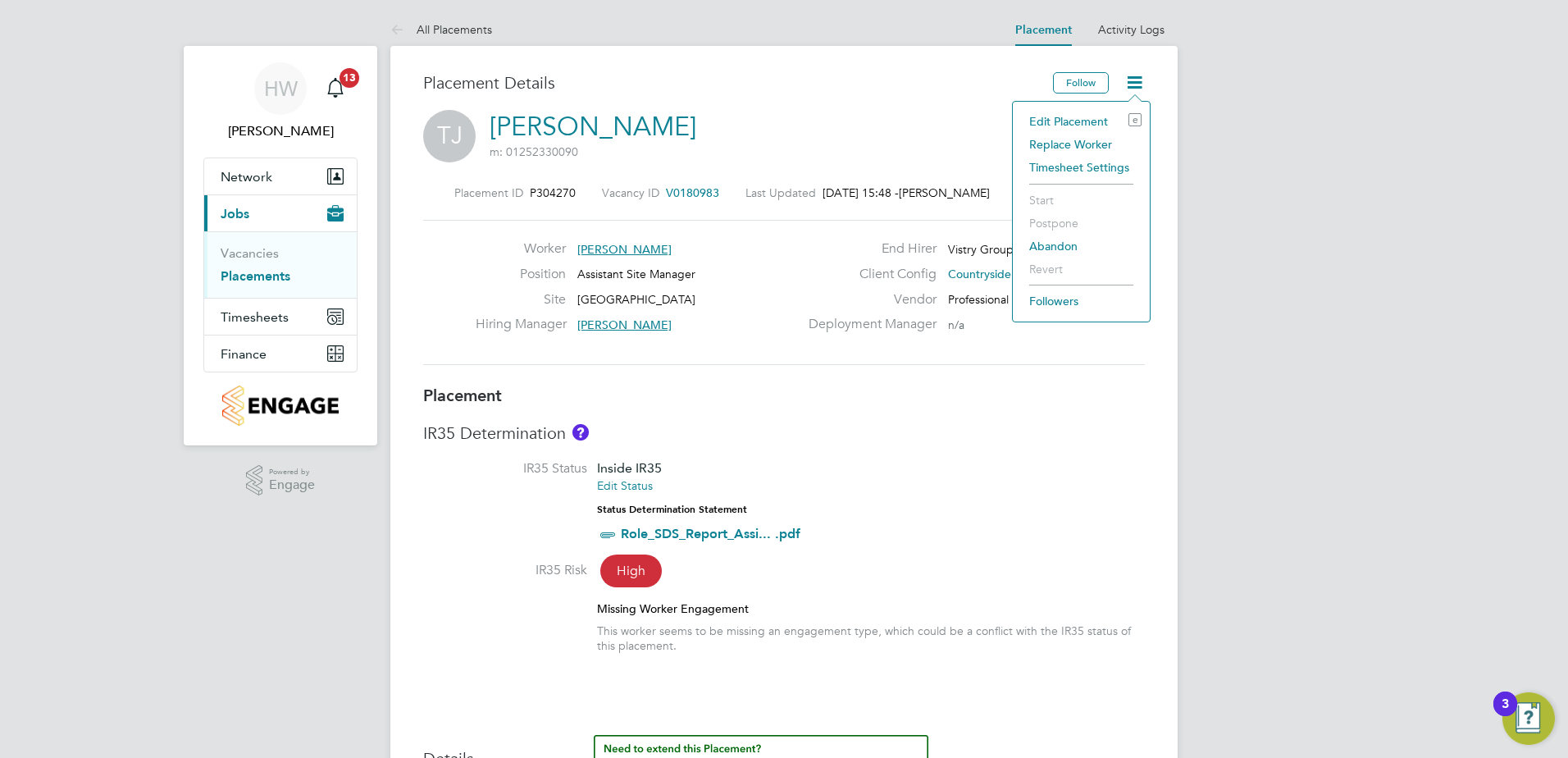
click at [1069, 126] on li "Edit Placement e" at bounding box center [1081, 121] width 121 height 23
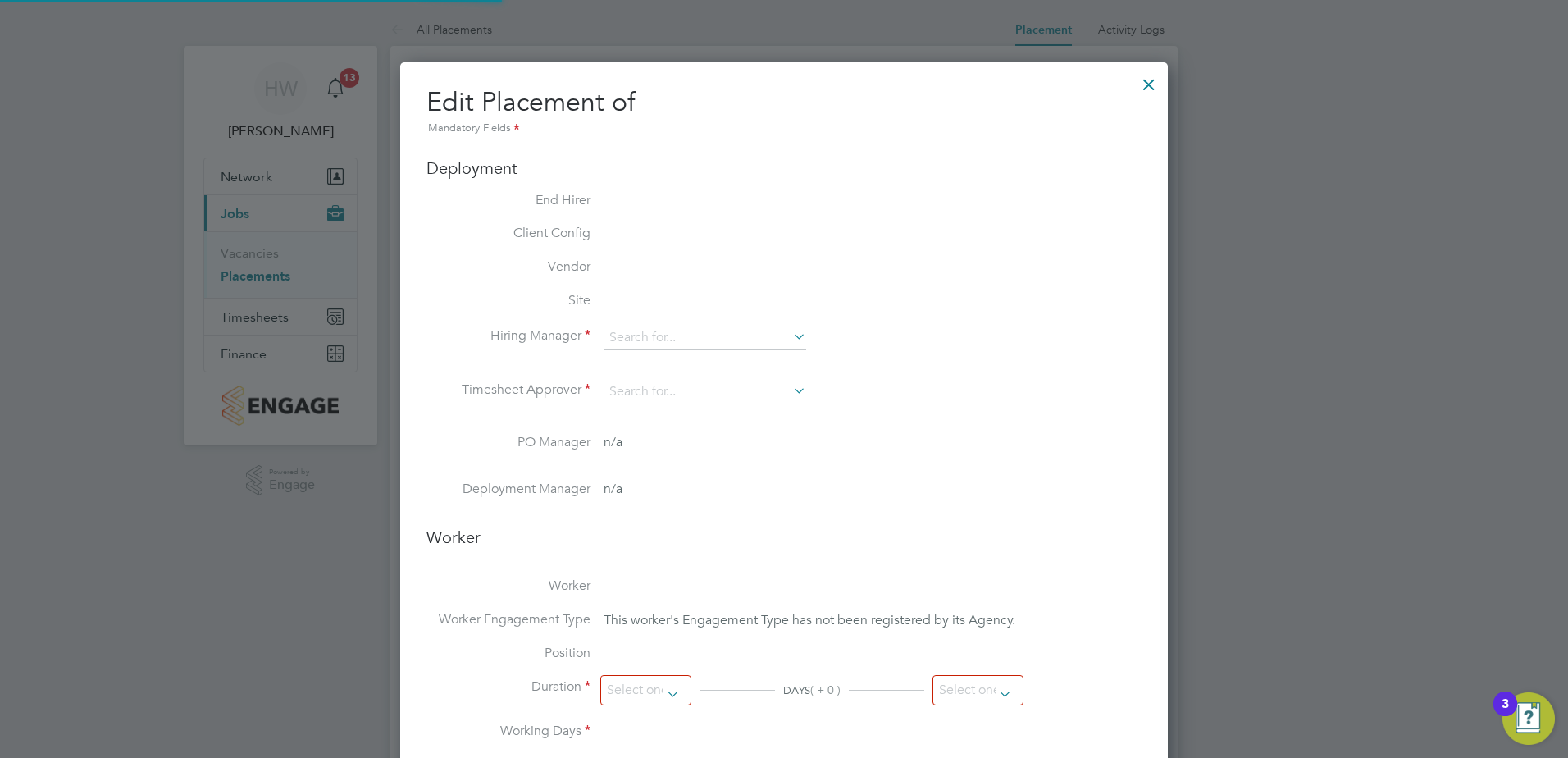
scroll to position [35, 716]
type input "Daryl Keiderling"
type input "10 Sep 2025"
type input "30 Sep 2025"
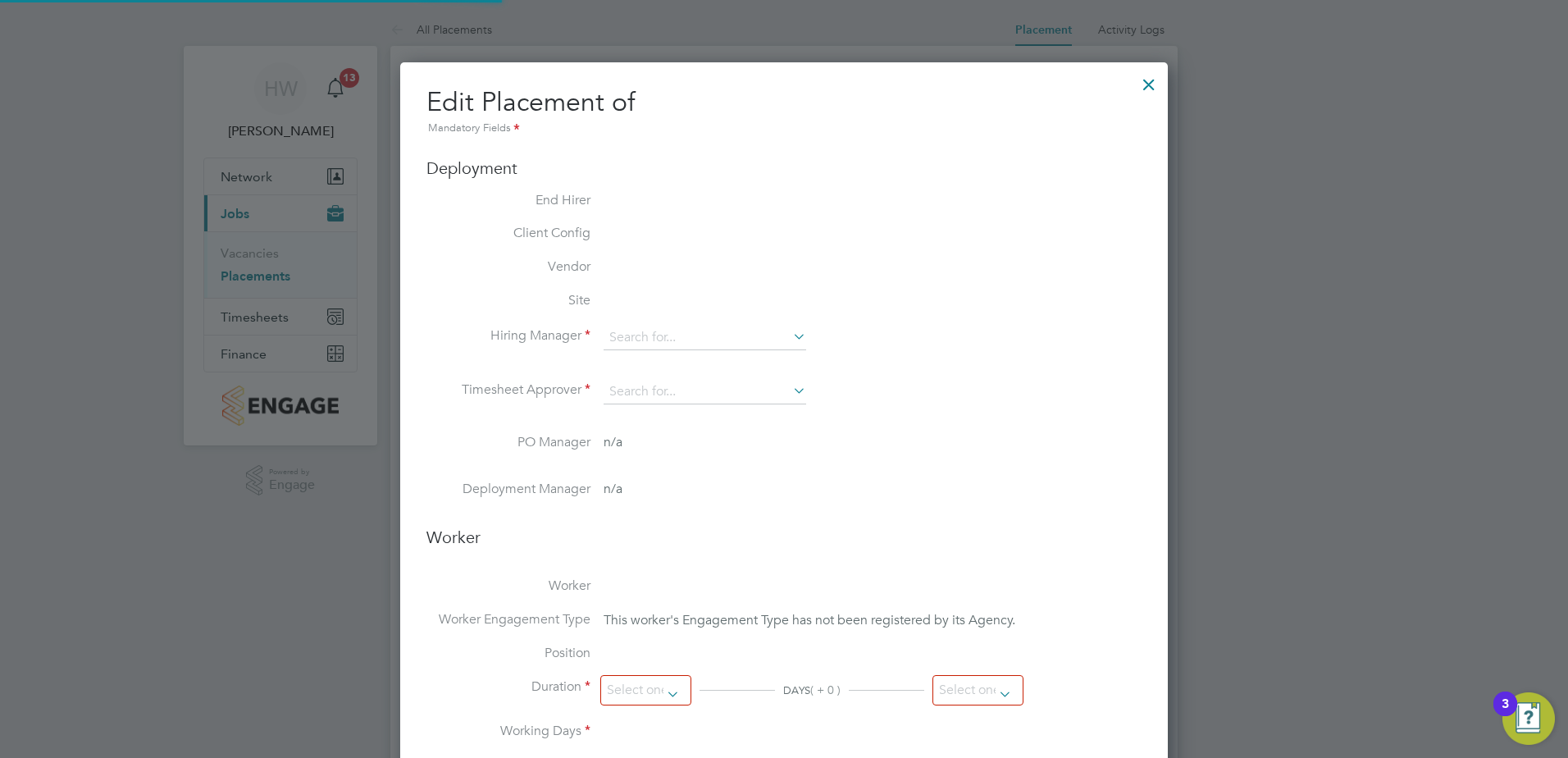
type input "08:00"
type input "17:00"
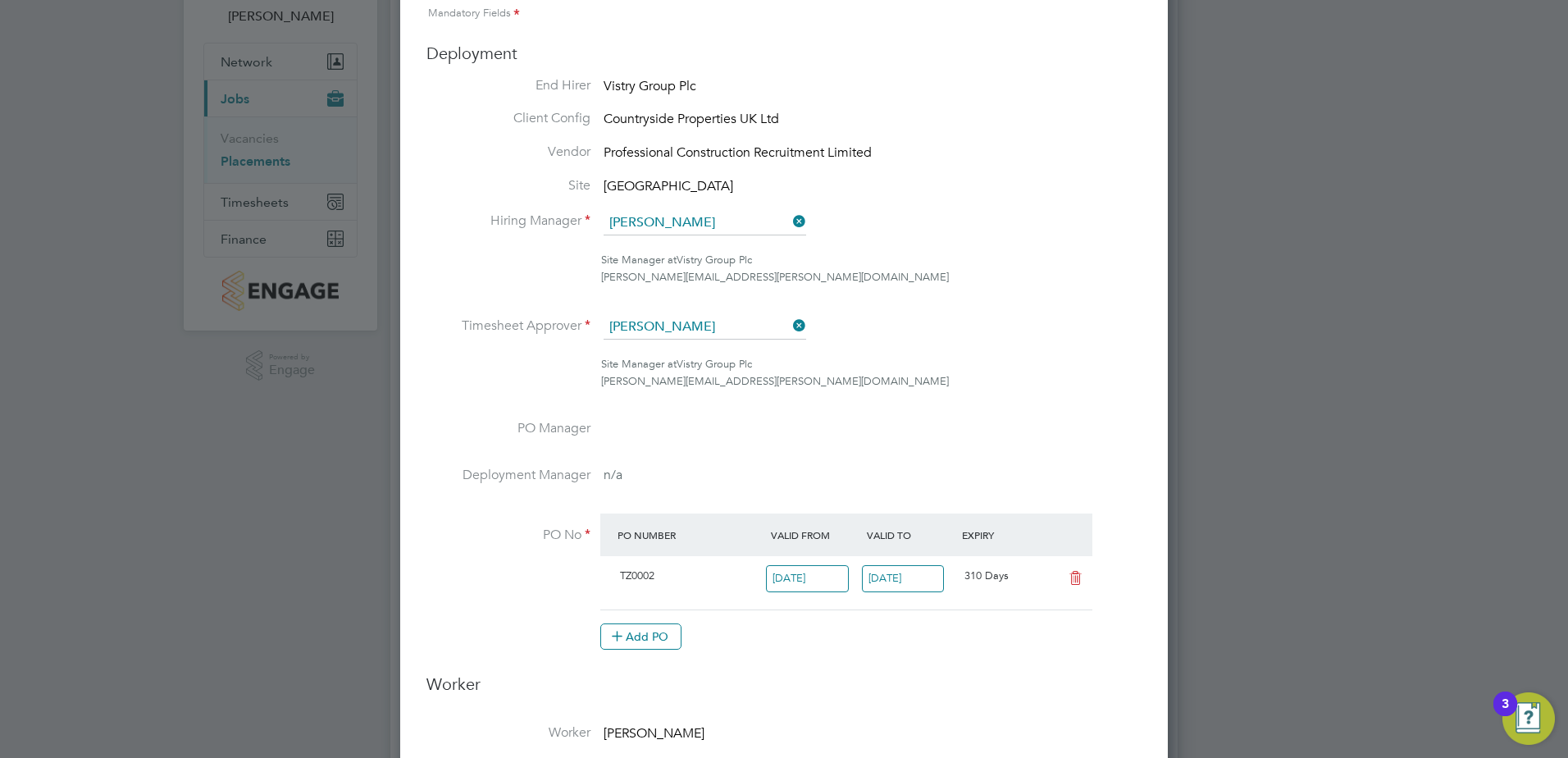
scroll to position [0, 0]
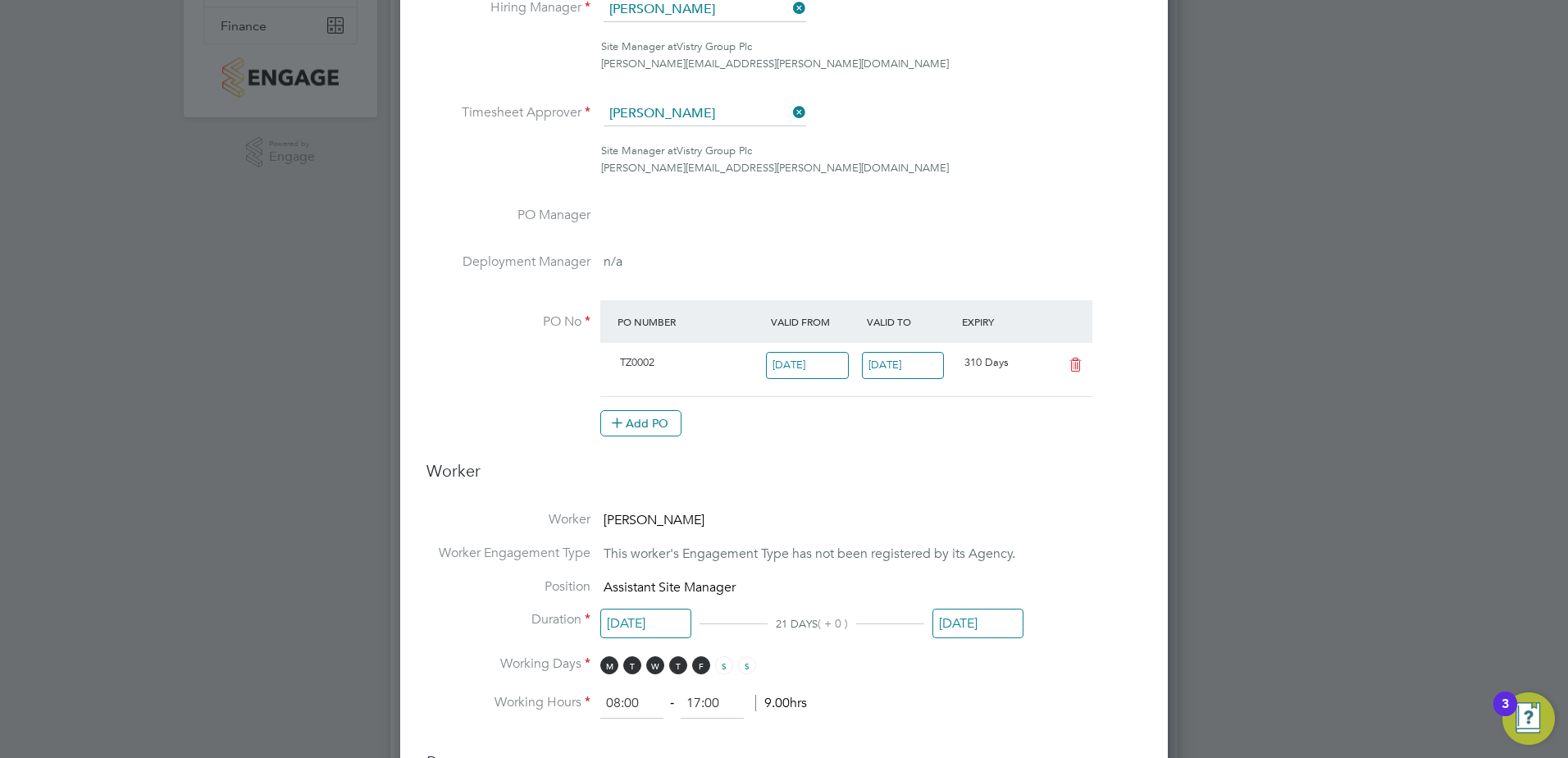
click at [902, 365] on input "31 Jul 2026" at bounding box center [903, 365] width 83 height 27
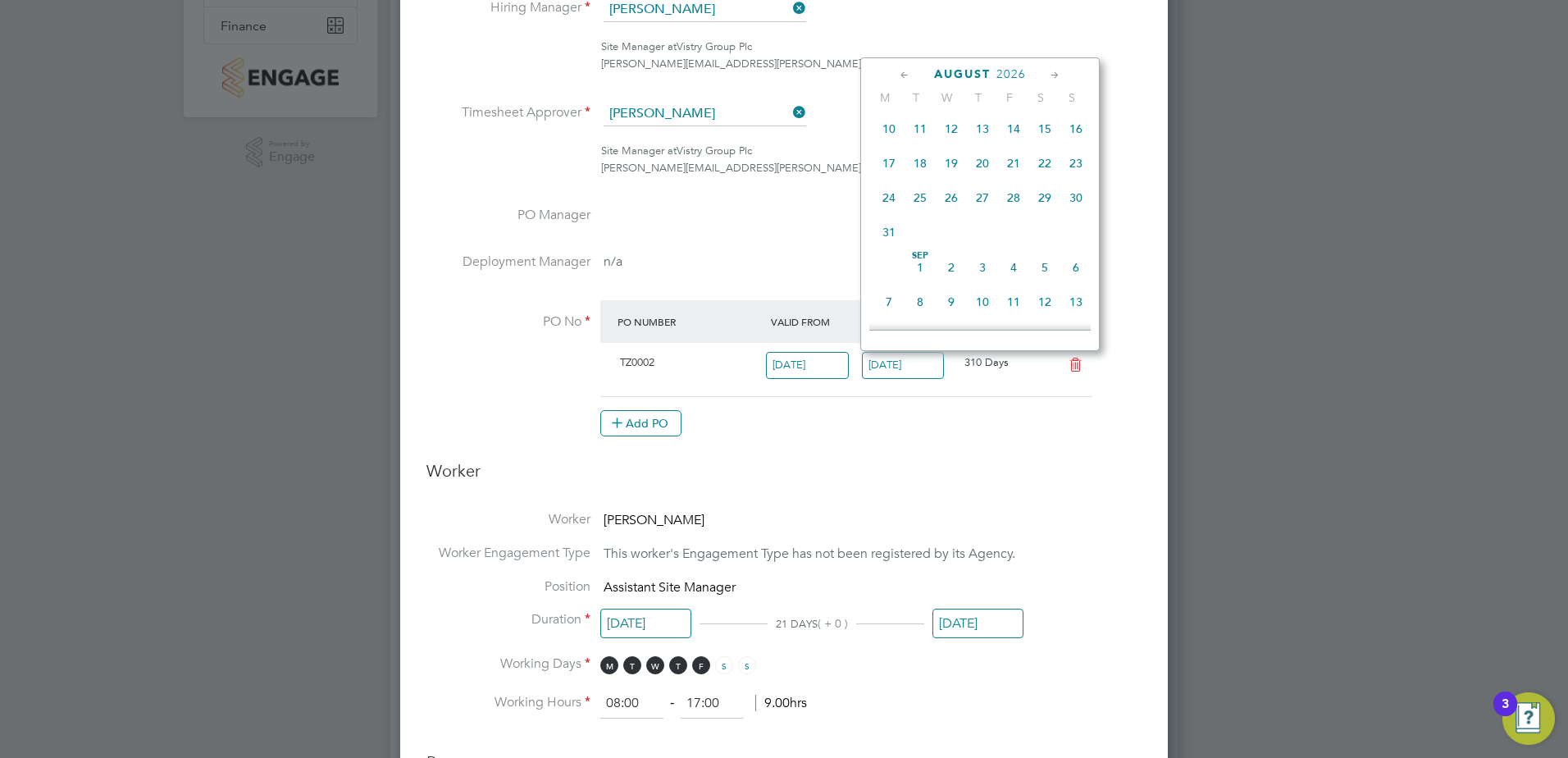
click at [1158, 164] on div "Edit Placement of Terry Jordan Mandatory Fields Deployment End Hirer Vistry Gro…" at bounding box center [784, 651] width 767 height 1835
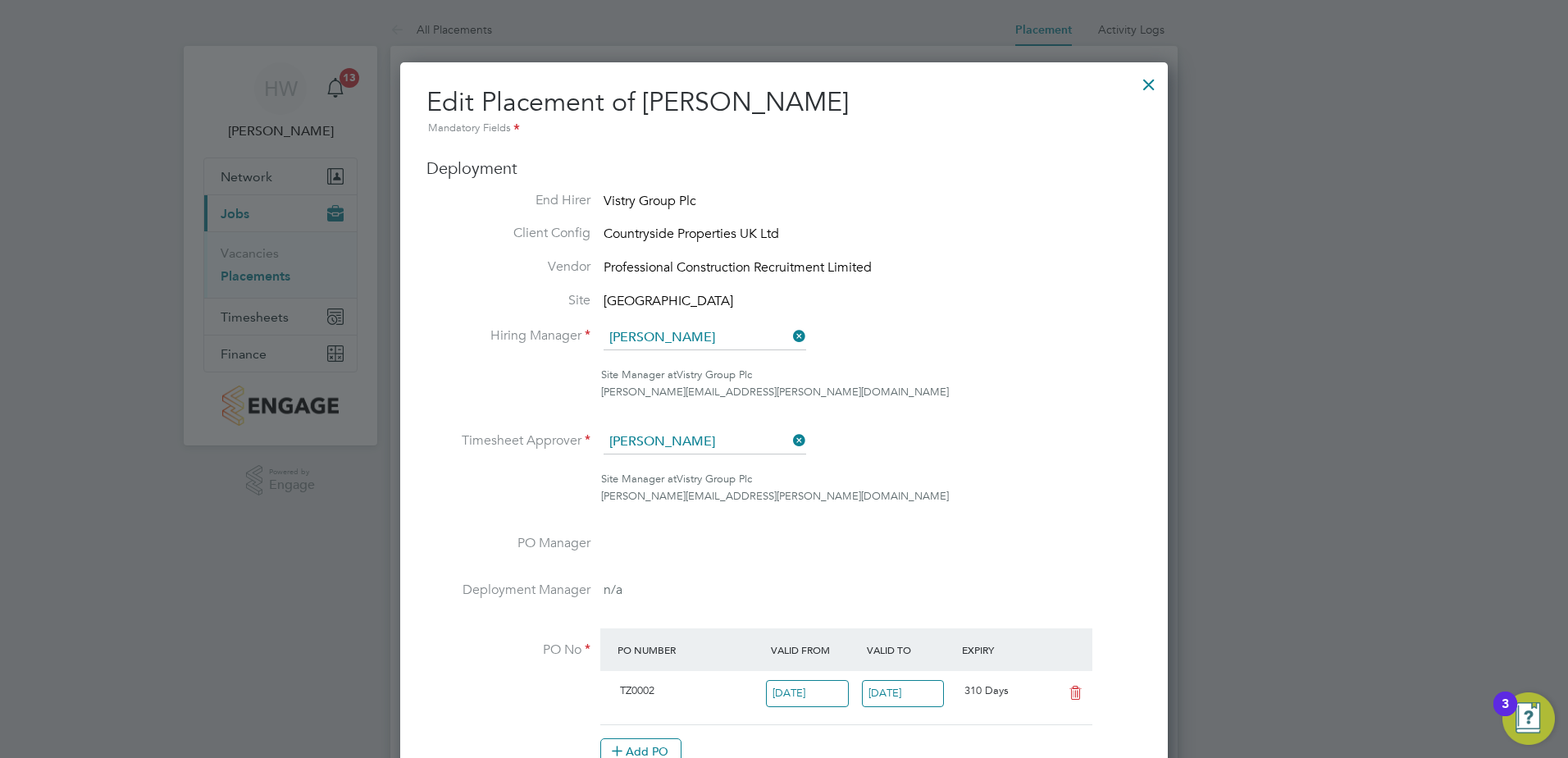
click at [1148, 86] on div at bounding box center [1149, 80] width 30 height 30
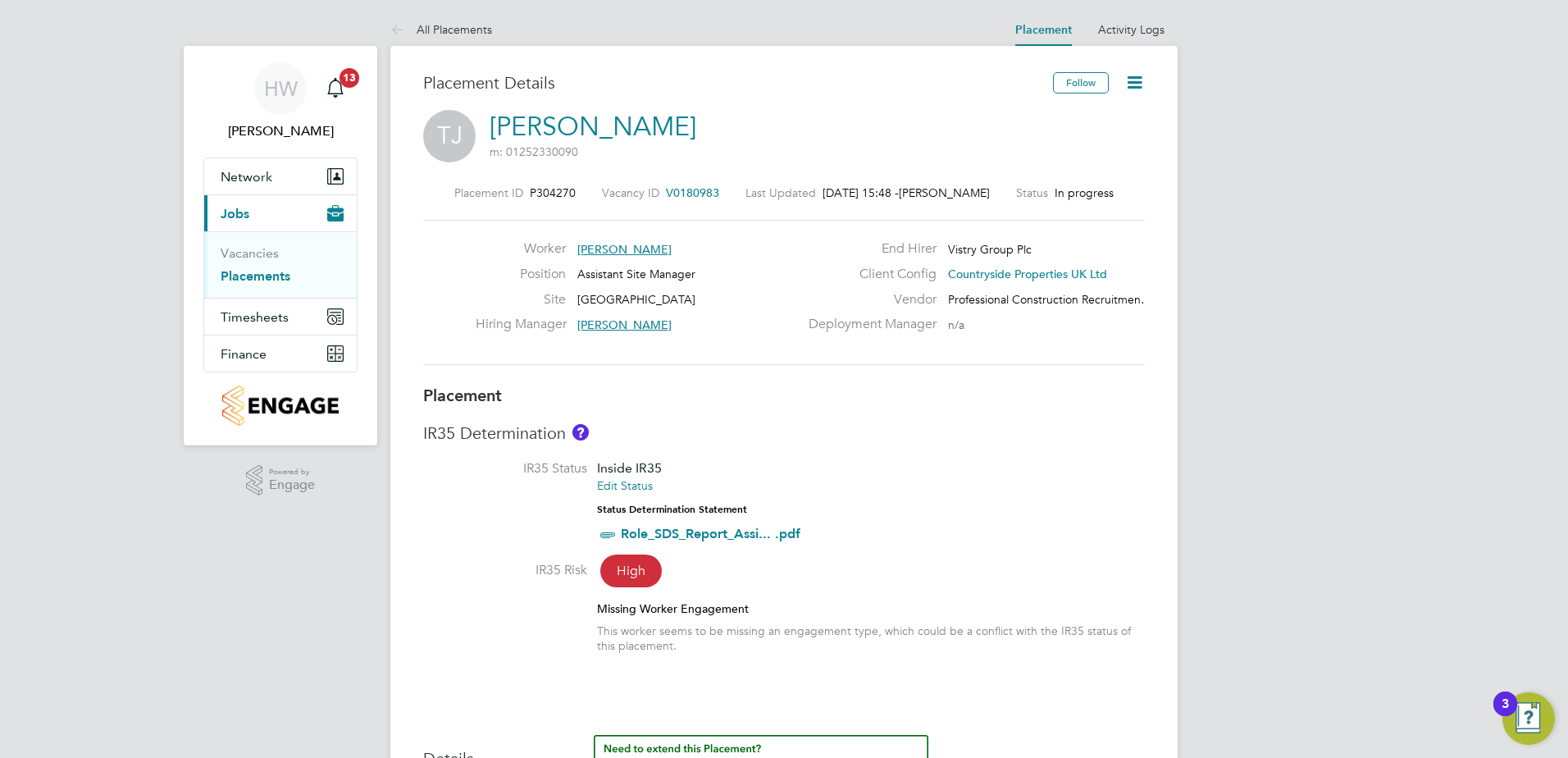
click at [1140, 88] on icon at bounding box center [1135, 82] width 21 height 21
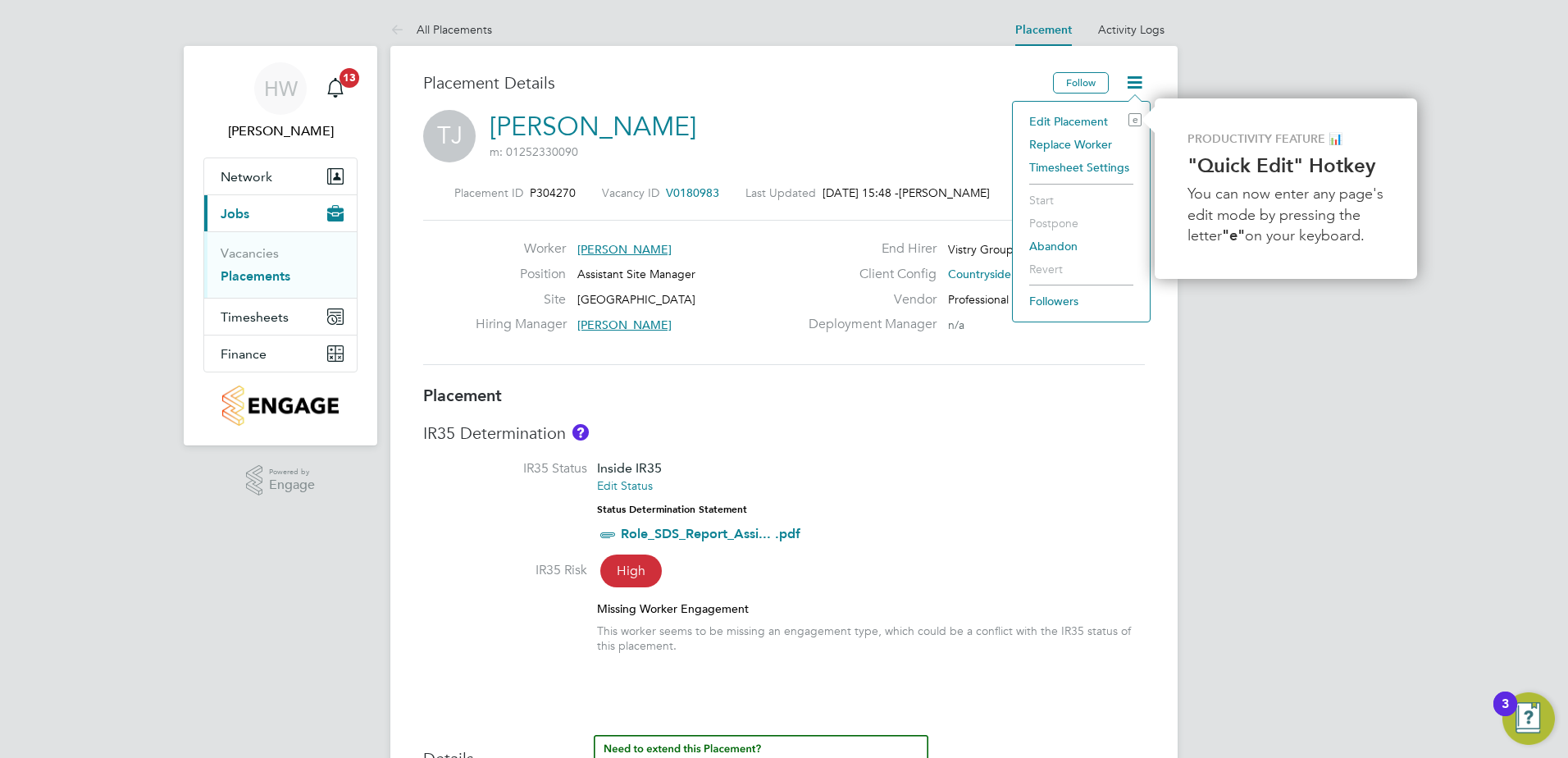
click at [1074, 123] on li "Edit Placement e" at bounding box center [1081, 121] width 121 height 23
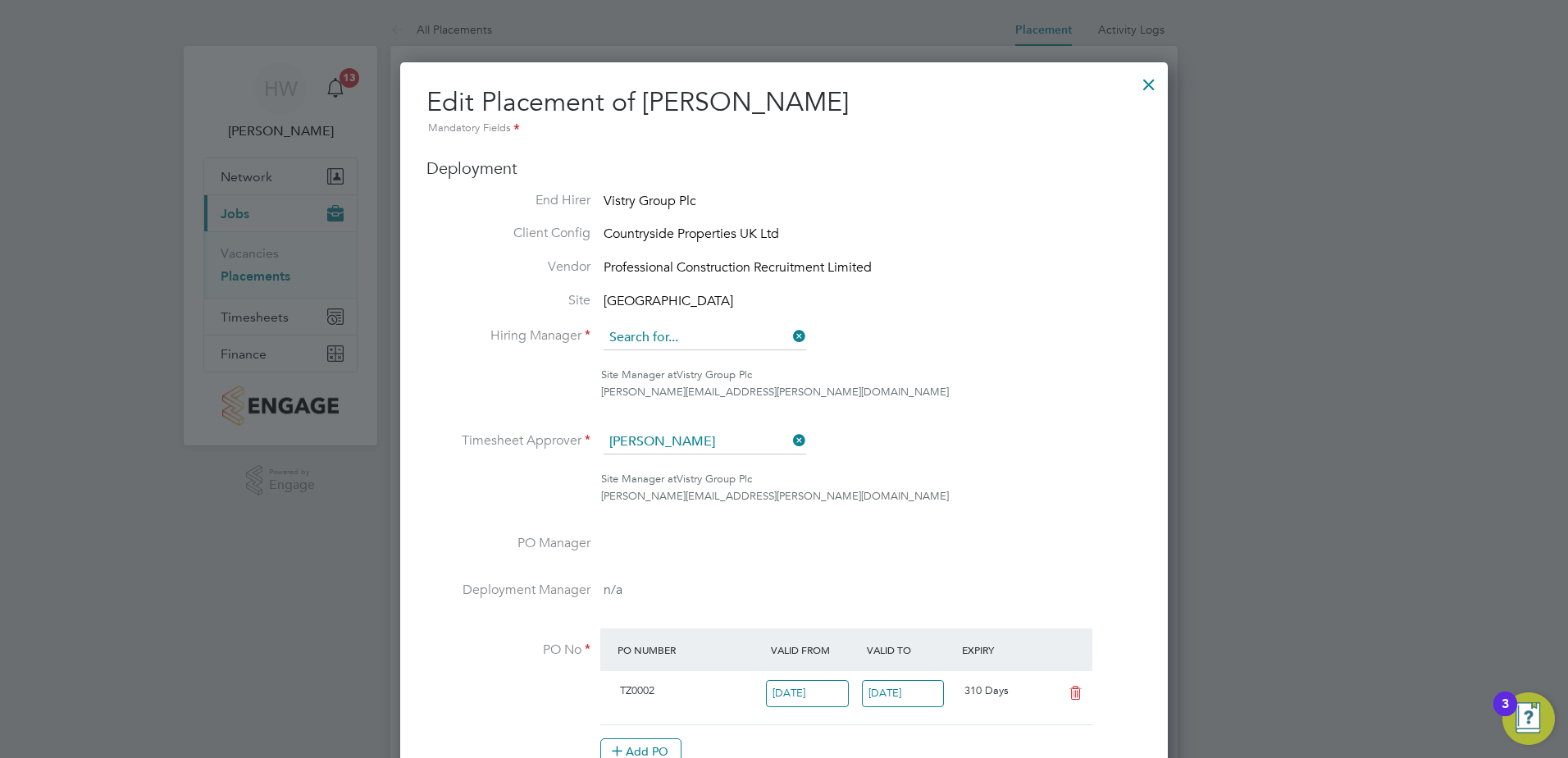
click at [701, 341] on input at bounding box center [704, 338] width 202 height 24
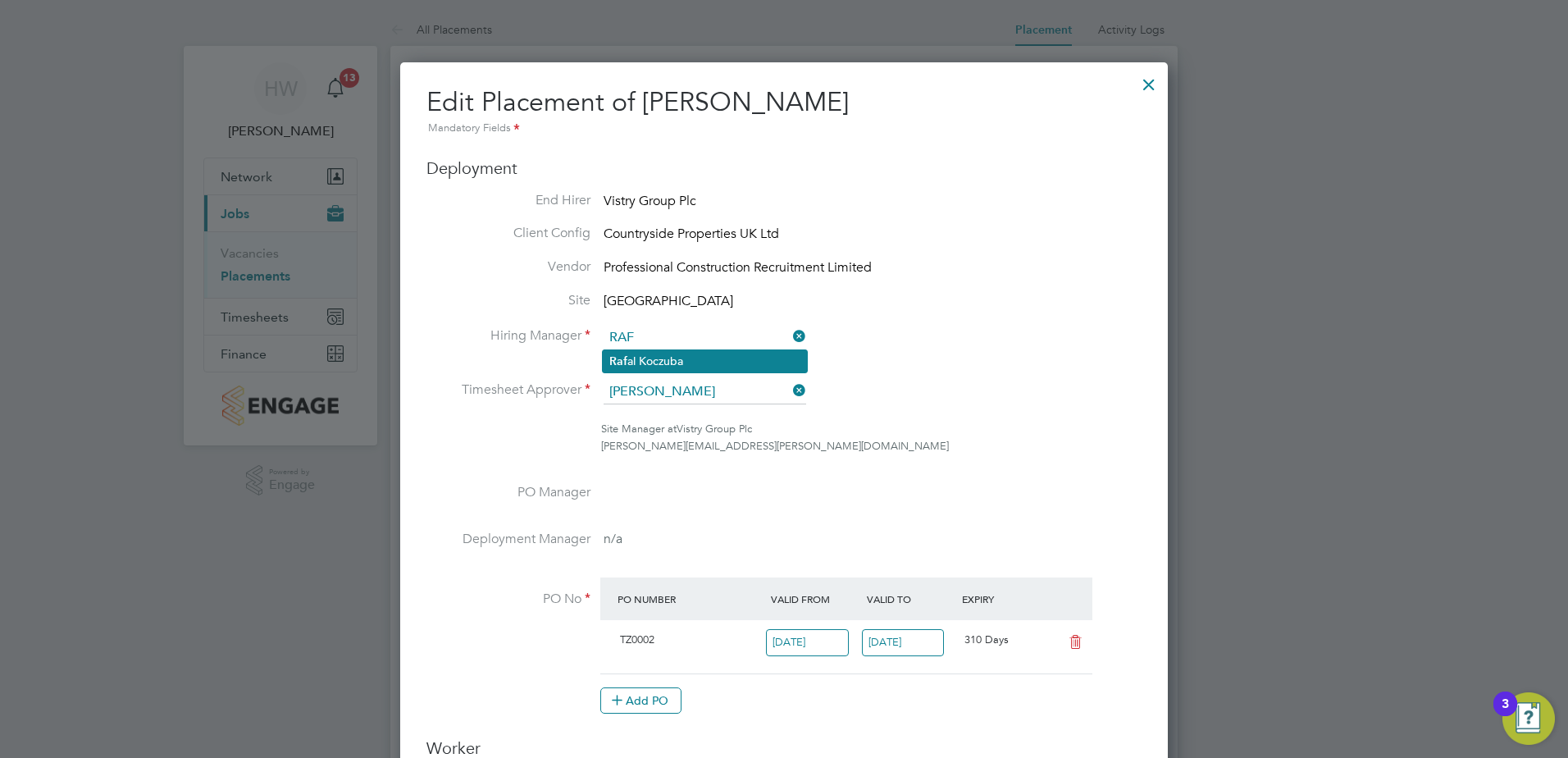
click at [723, 356] on li "Raf al Koczuba" at bounding box center [704, 361] width 204 height 22
type input "Rafal Koczuba"
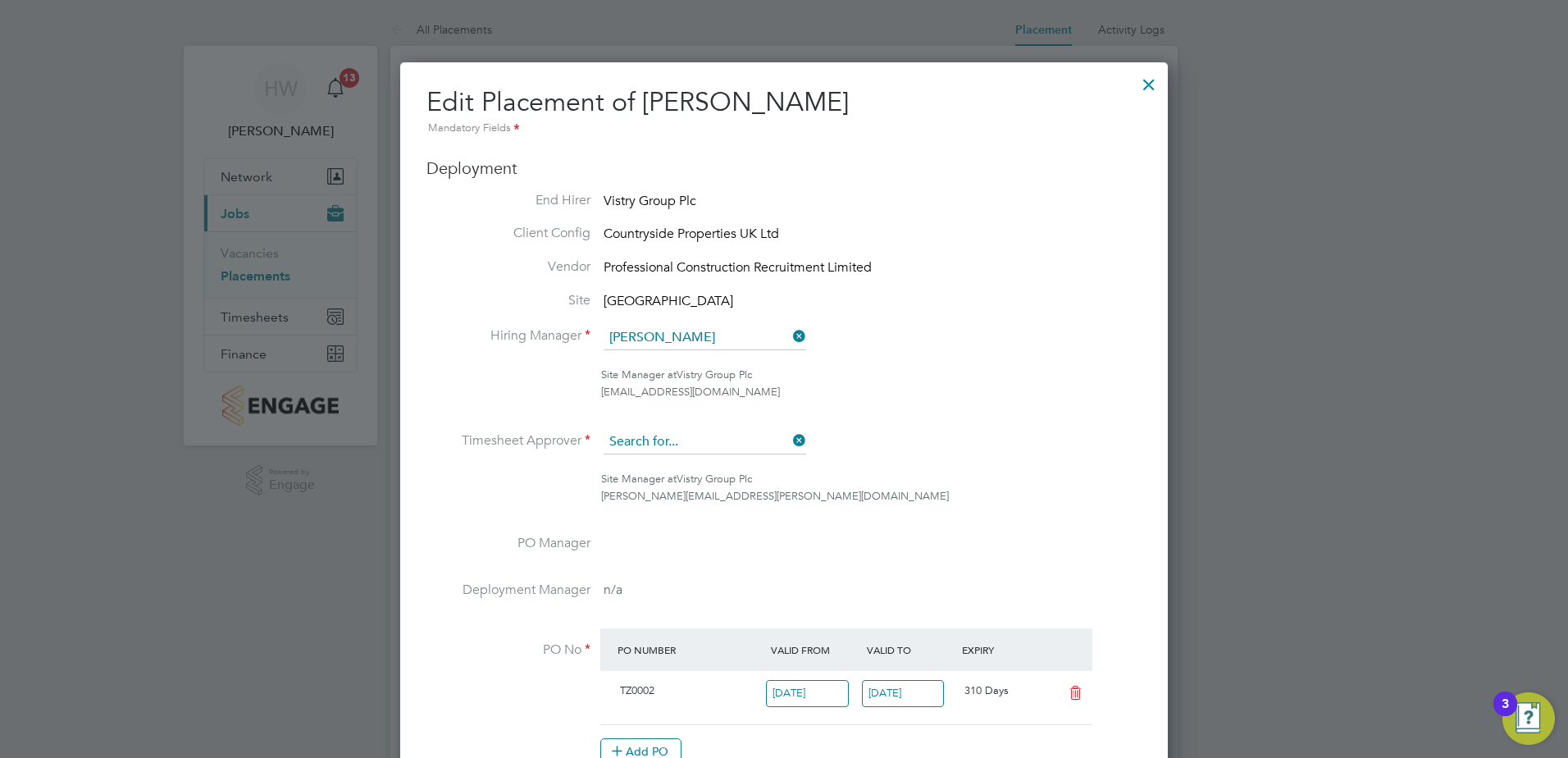
click at [706, 437] on input at bounding box center [704, 442] width 202 height 24
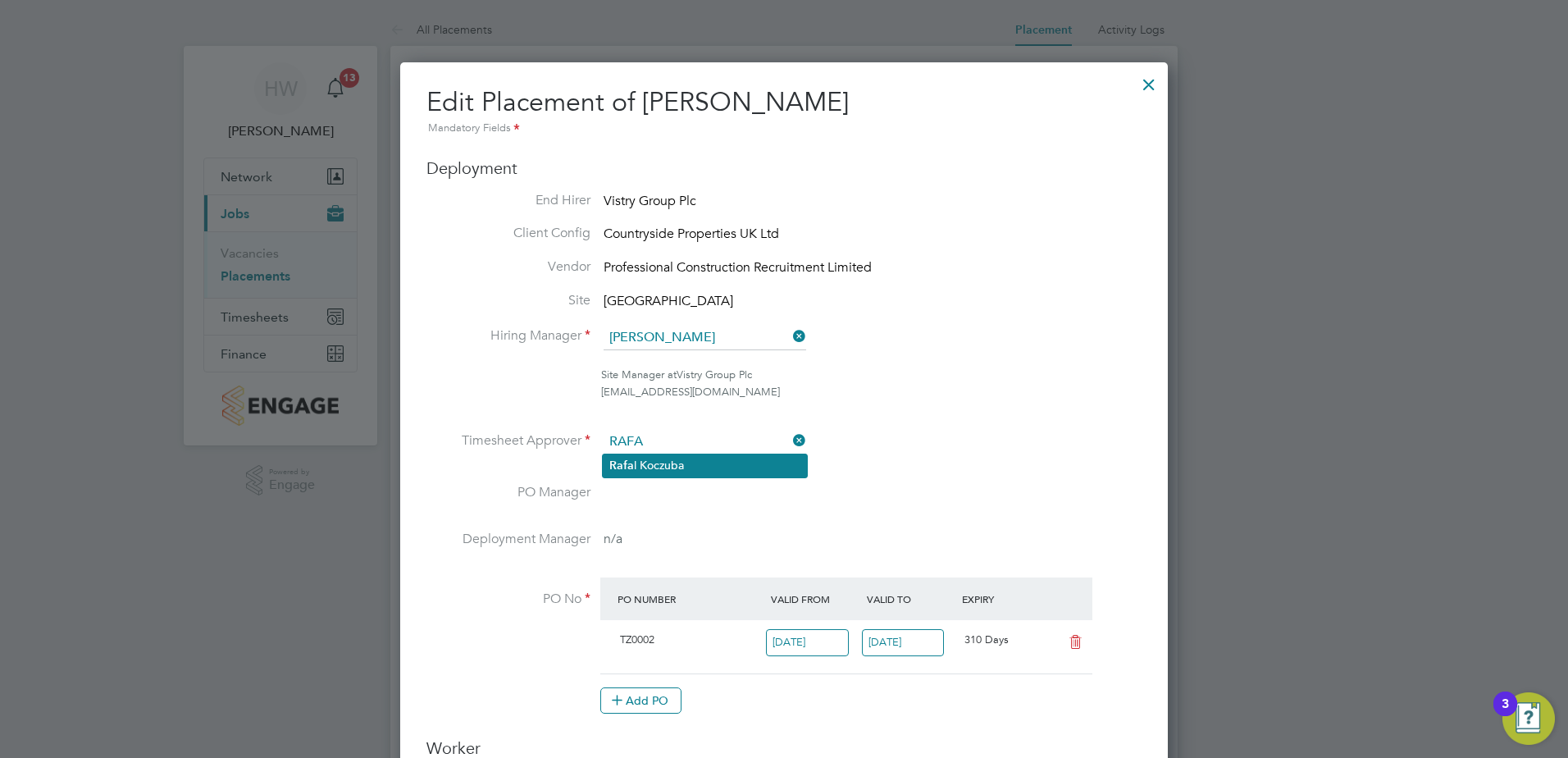
click at [683, 463] on li "Rafa l Koczuba" at bounding box center [704, 466] width 204 height 22
type input "Rafal Koczuba"
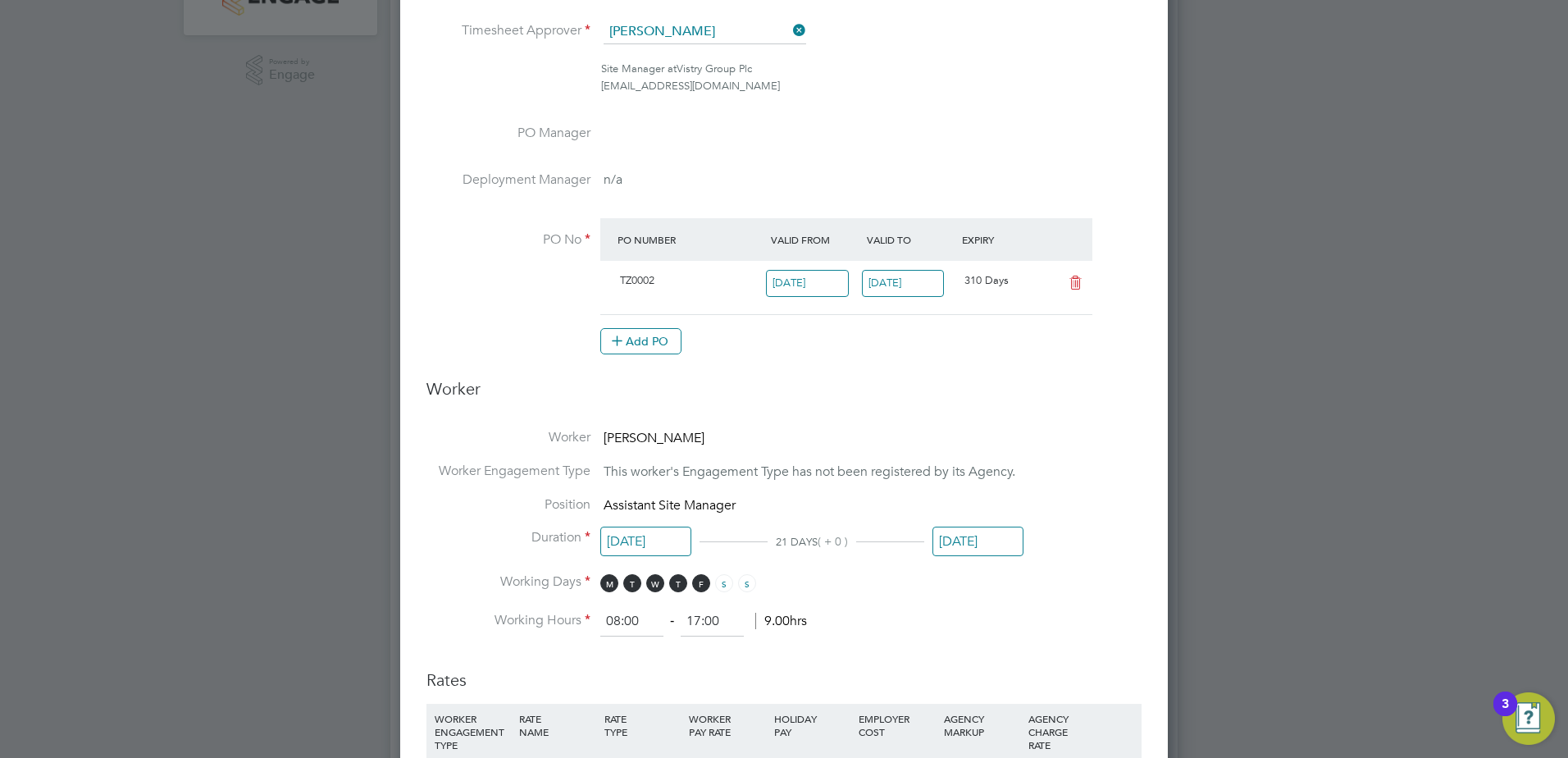
click at [960, 541] on input "30 Sep 2025" at bounding box center [978, 542] width 91 height 30
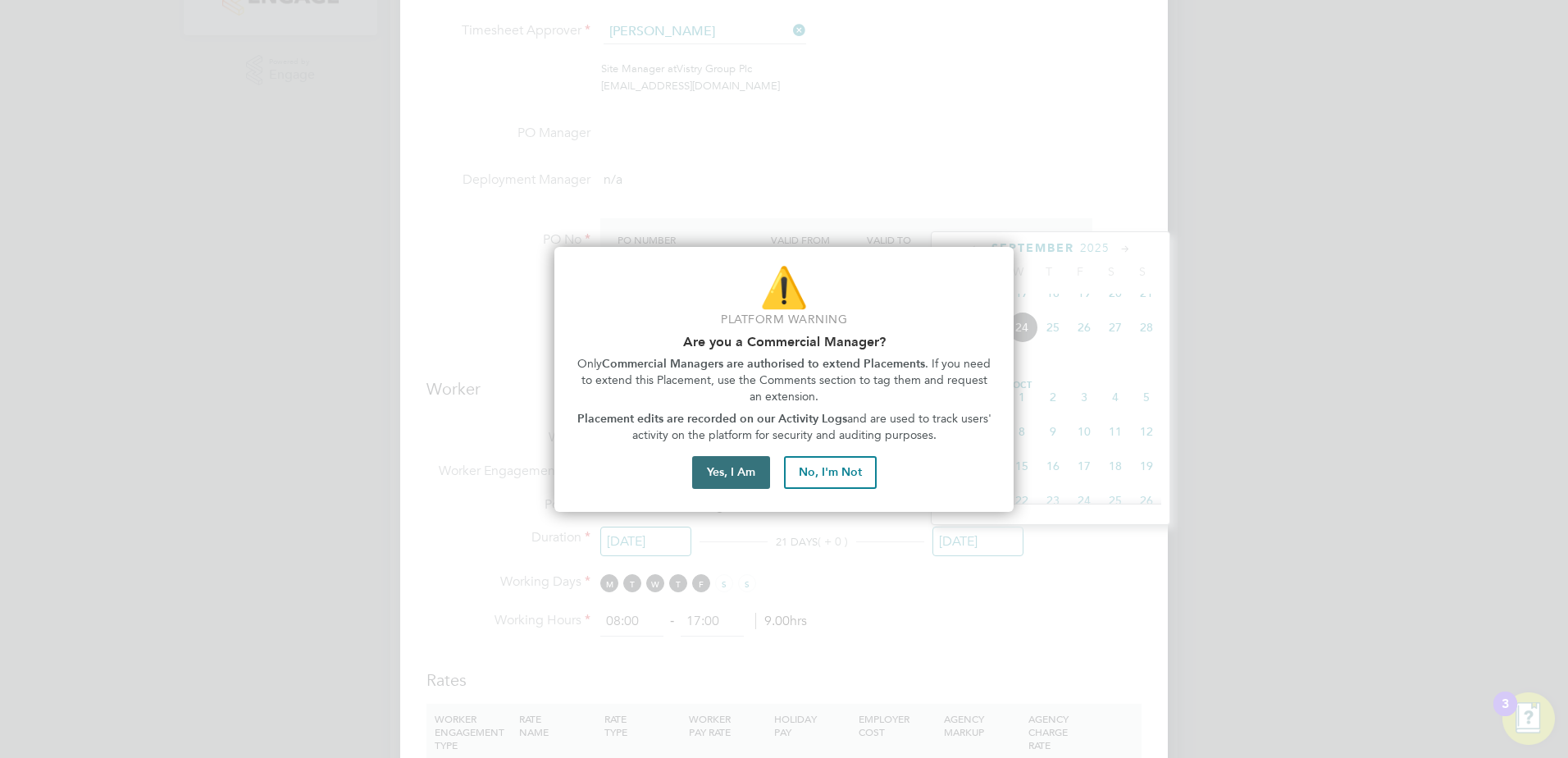
click at [739, 462] on button "Yes, I Am" at bounding box center [731, 472] width 78 height 33
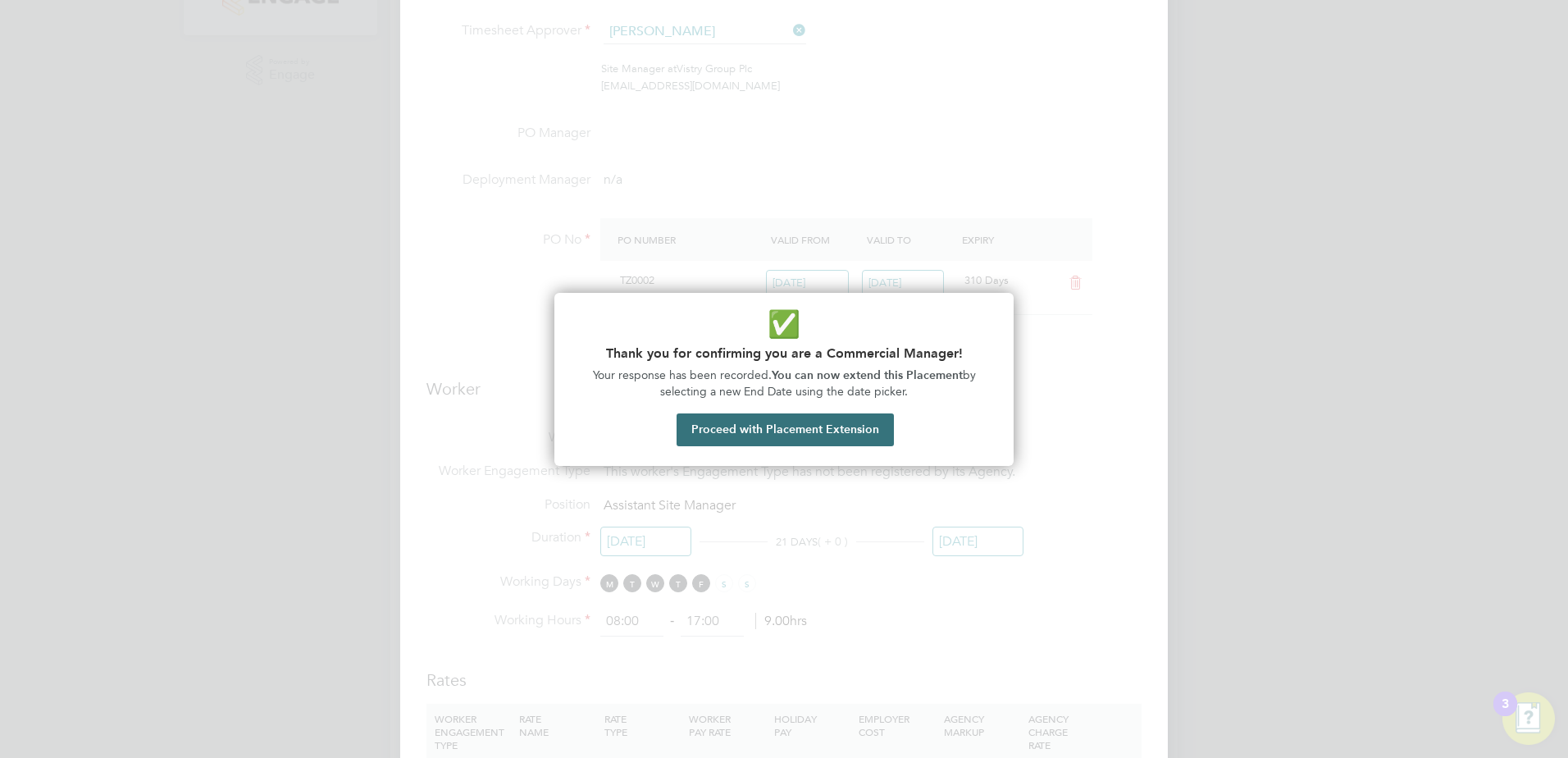
click at [732, 442] on button "Proceed with Placement Extension" at bounding box center [785, 430] width 217 height 33
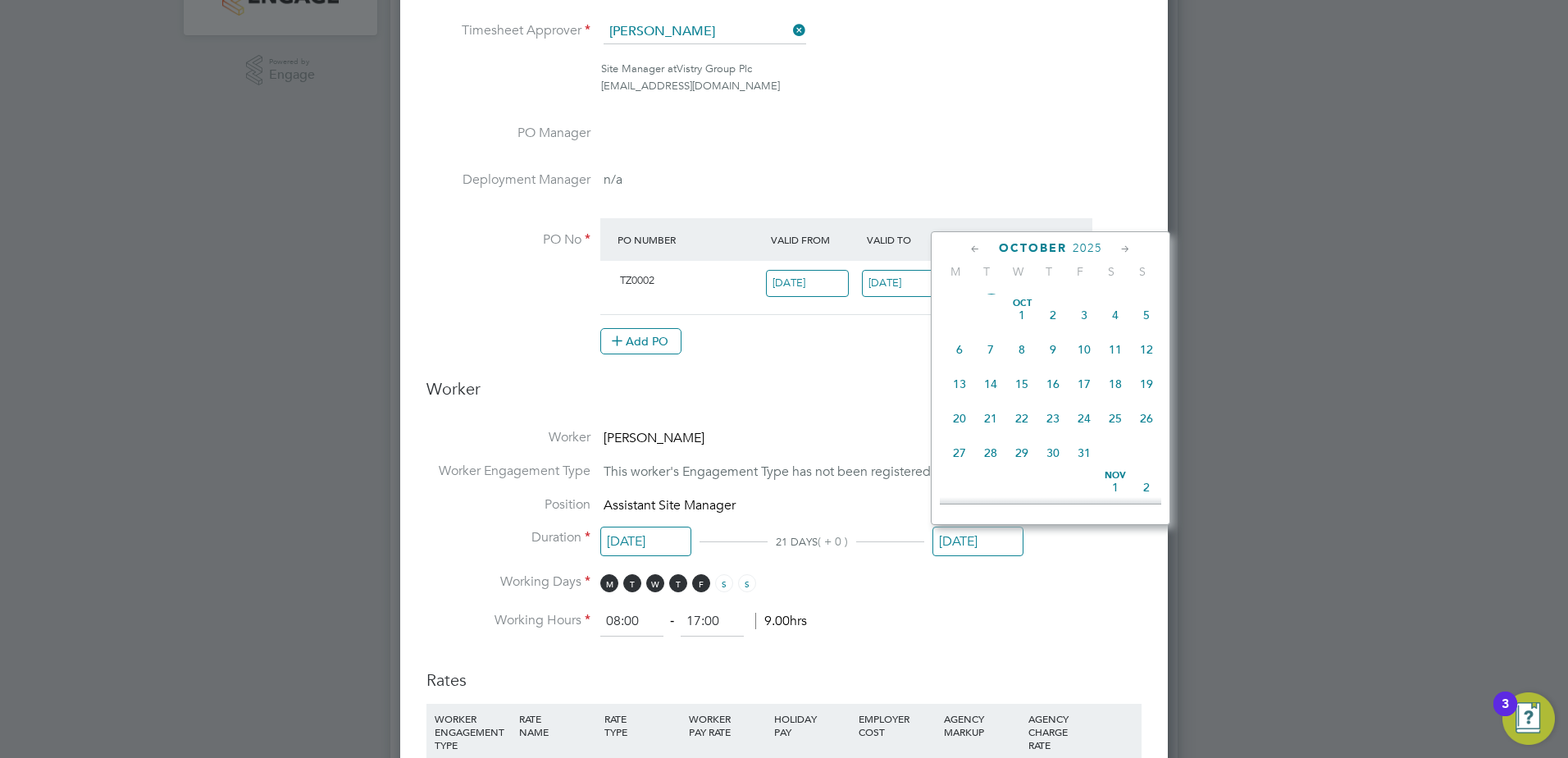
click at [1049, 400] on span "16" at bounding box center [1053, 384] width 31 height 31
type input "16 Oct 2025"
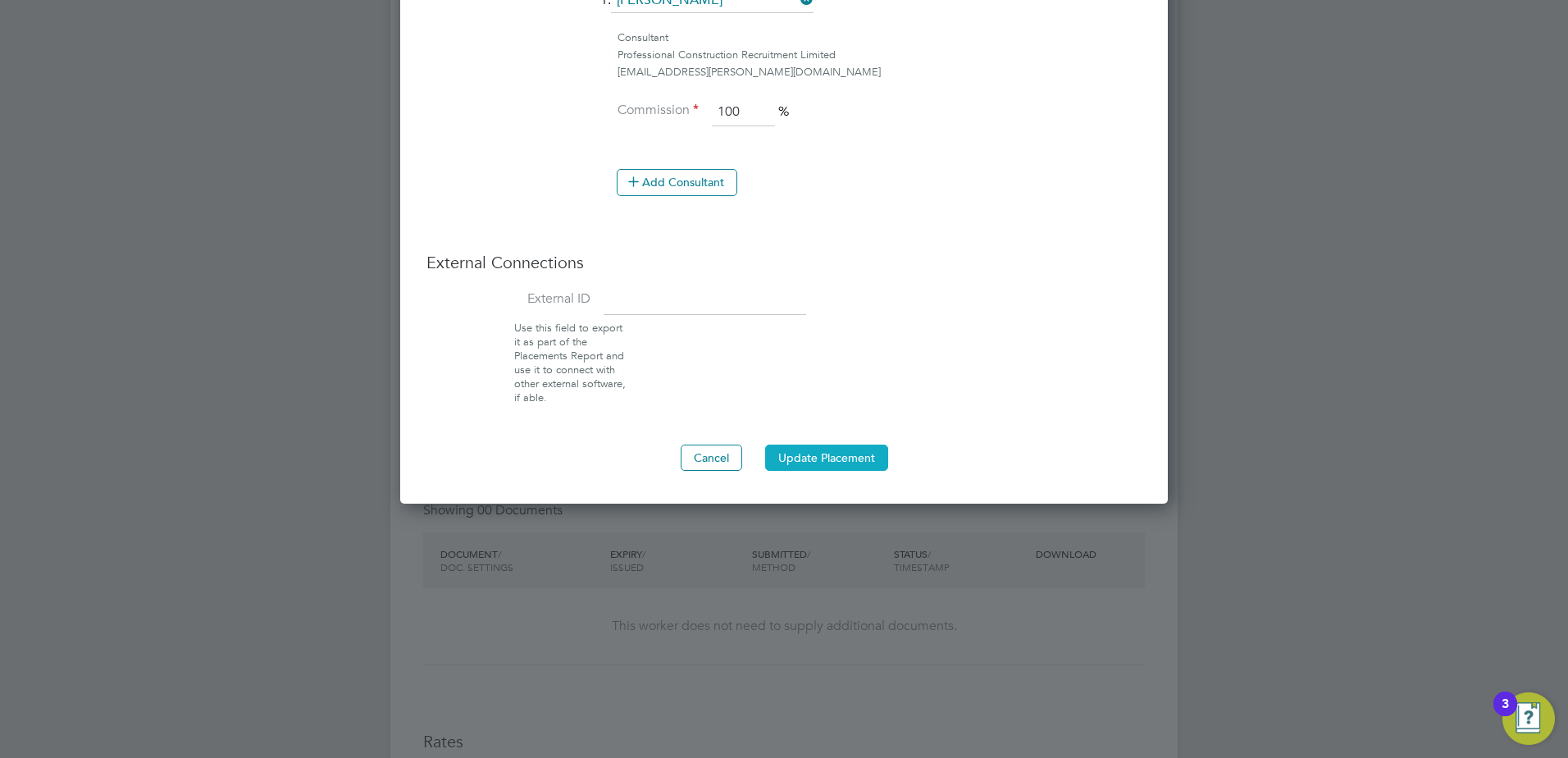
click at [820, 467] on button "Update Placement" at bounding box center [826, 458] width 123 height 26
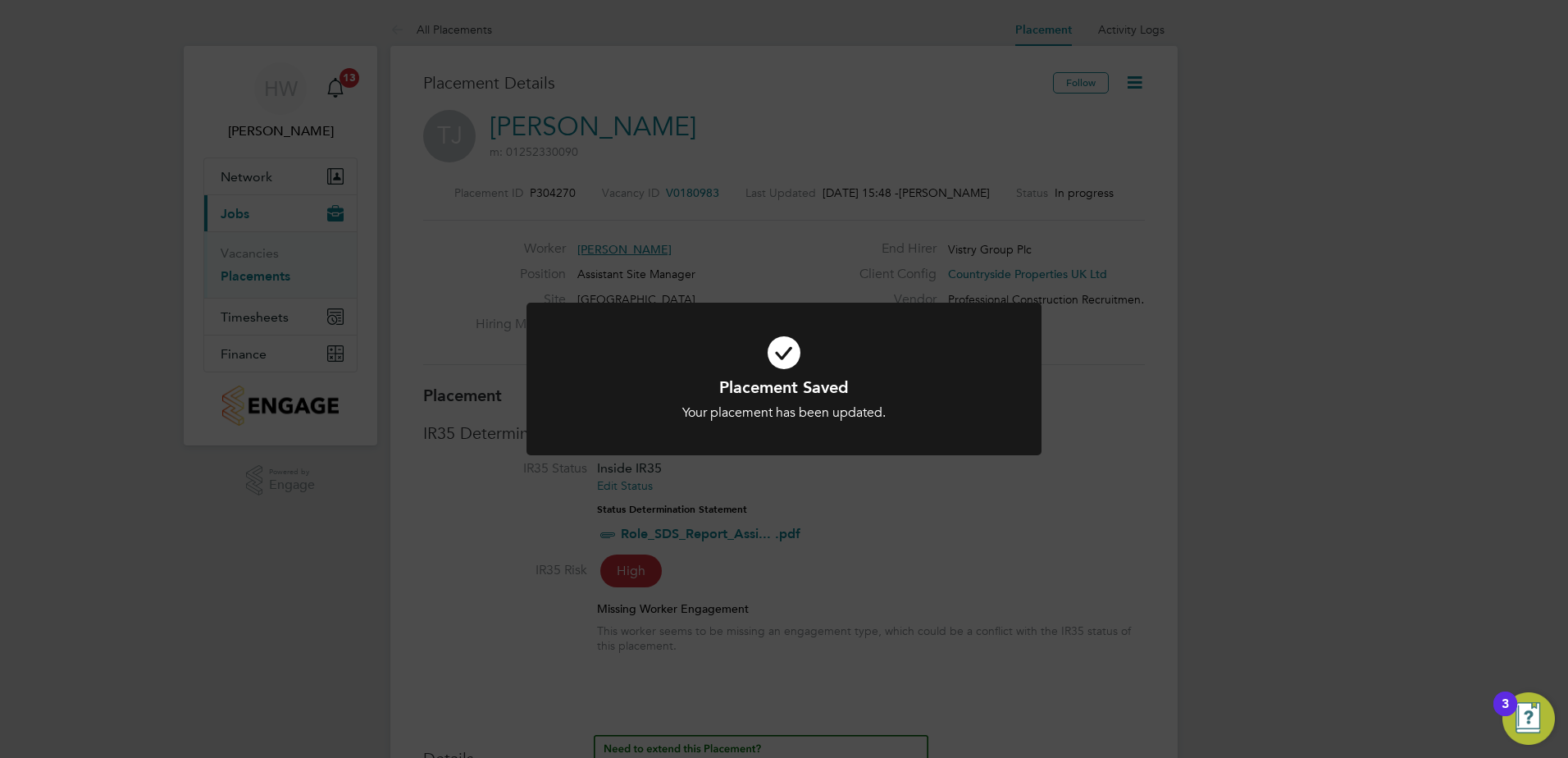
click at [1182, 499] on div "Placement Saved Your placement has been updated. Cancel Okay" at bounding box center [784, 379] width 1568 height 758
